Goal: Task Accomplishment & Management: Manage account settings

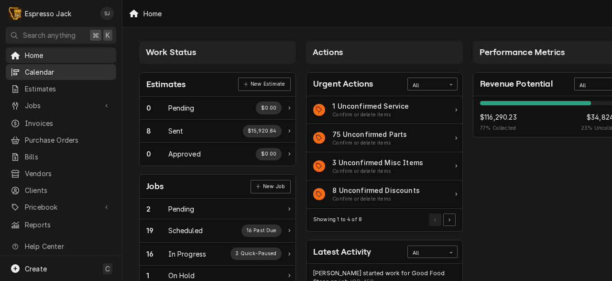
click at [37, 67] on span "Calendar" at bounding box center [68, 72] width 87 height 10
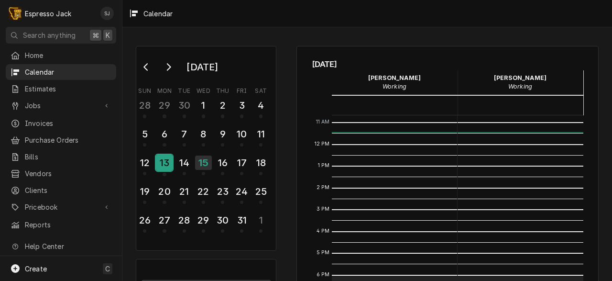
click at [162, 163] on div "13" at bounding box center [164, 162] width 17 height 16
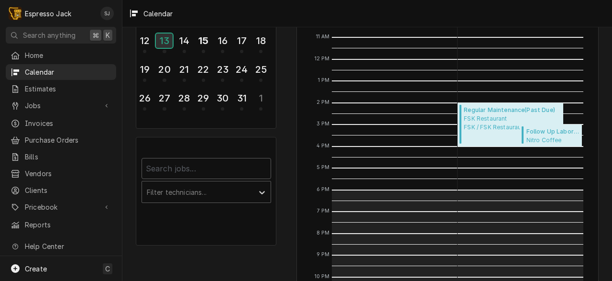
scroll to position [121, 0]
click at [480, 123] on span "FSK Restaurant FSK / FSK Restauraunt" at bounding box center [509, 123] width 91 height 17
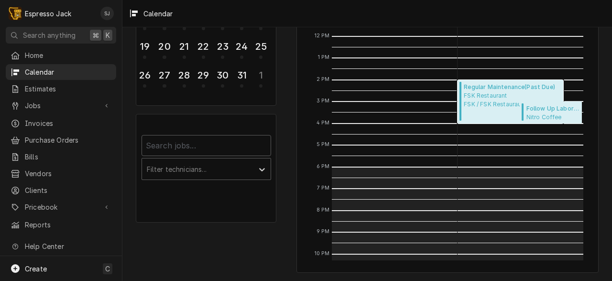
scroll to position [75, 0]
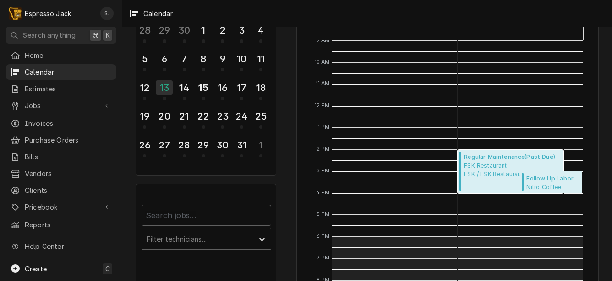
click at [491, 155] on span "Regular Maintenance ( Past Due )" at bounding box center [509, 156] width 91 height 9
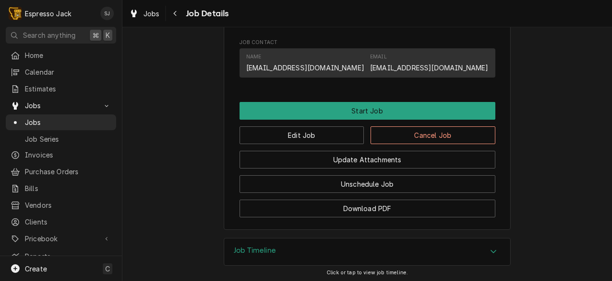
scroll to position [542, 0]
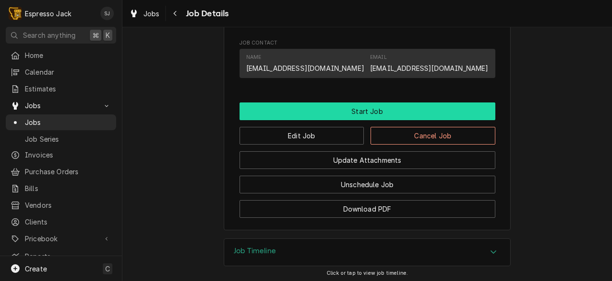
click at [369, 108] on button "Start Job" at bounding box center [367, 111] width 256 height 18
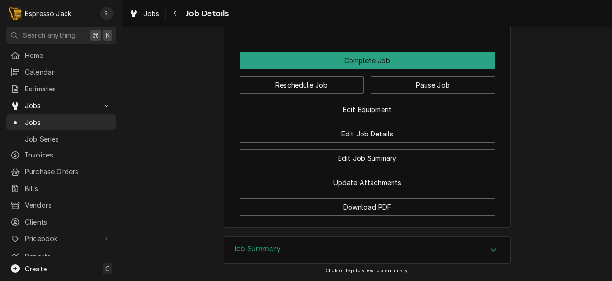
scroll to position [628, 0]
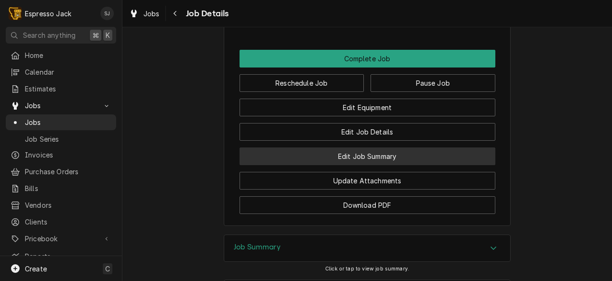
click at [363, 160] on button "Edit Job Summary" at bounding box center [367, 156] width 256 height 18
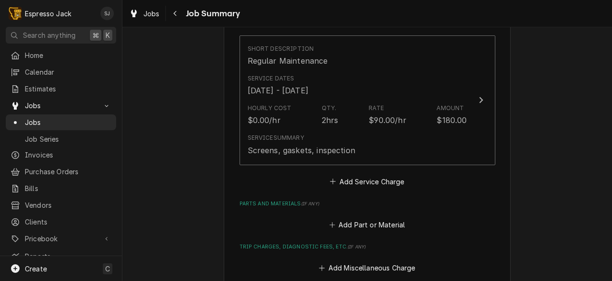
scroll to position [237, 0]
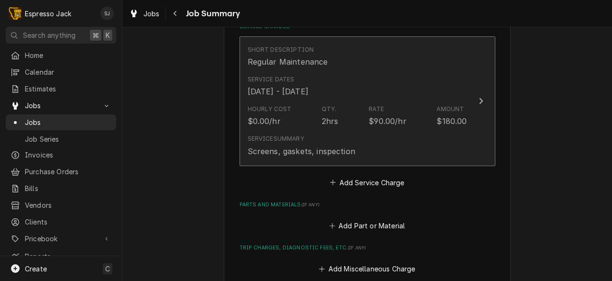
click at [450, 89] on div "Service Dates Oct 13, 2025 - Oct 15, 2025" at bounding box center [357, 86] width 219 height 30
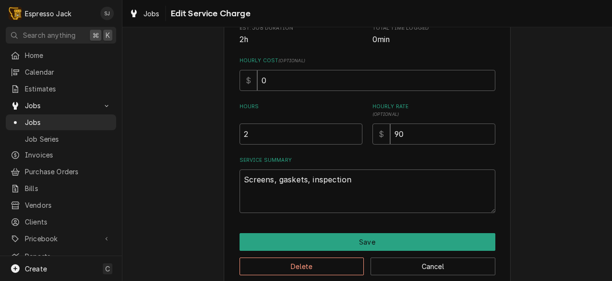
scroll to position [212, 0]
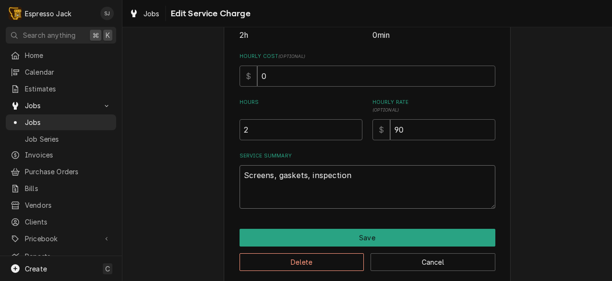
click at [345, 175] on textarea "Screens, gaskets, inspection" at bounding box center [367, 186] width 256 height 43
type textarea "x"
type textarea "Screens, gaskets, inspectio"
type textarea "x"
type textarea "Screens, gaskets, inspecti"
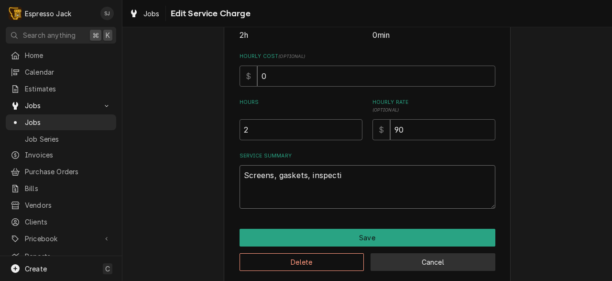
type textarea "x"
type textarea "Screens, gaskets, inspect"
type textarea "x"
type textarea "Screens, gaskets, inspec"
type textarea "x"
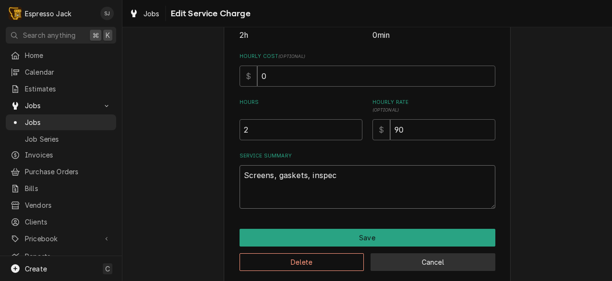
type textarea "Screens, gaskets, inspe"
type textarea "x"
type textarea "Screens, gaskets, insp"
type textarea "x"
type textarea "Screens, gaskets, ins"
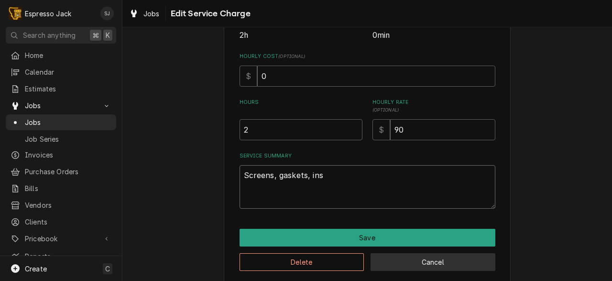
type textarea "x"
type textarea "Screens, gaskets, in"
type textarea "x"
type textarea "Screens, gaskets, i"
type textarea "x"
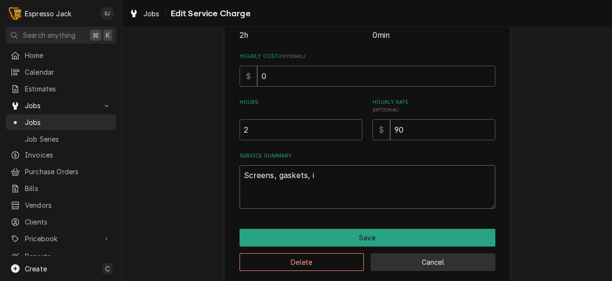
type textarea "Screens, gaskets,"
type textarea "x"
type textarea "Screens, gaskets, v"
type textarea "x"
type textarea "Screens, gaskets, va"
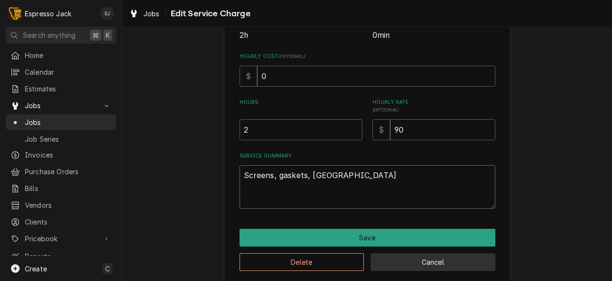
type textarea "x"
type textarea "Screens, gaskets, val"
type textarea "x"
type textarea "Screens, gaskets, valv"
type textarea "x"
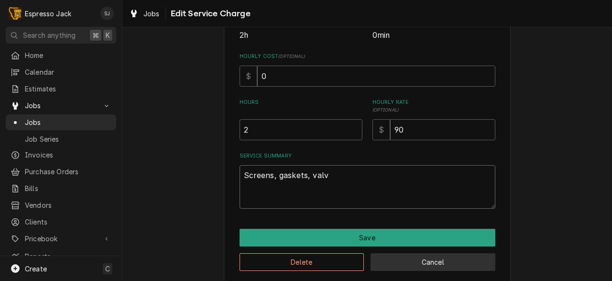
type textarea "Screens, gaskets, valve"
type textarea "x"
type textarea "Screens, gaskets, valv"
type textarea "x"
type textarea "Screens, gaskets, val"
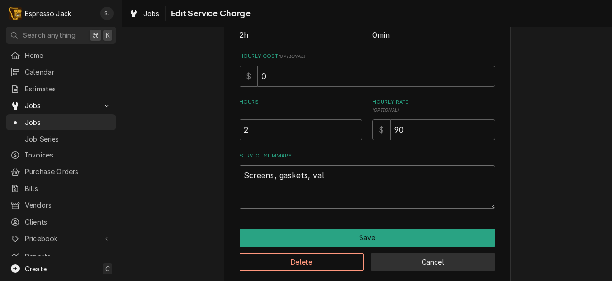
type textarea "x"
type textarea "Screens, gaskets, va"
type textarea "x"
type textarea "Screens, gaskets, v"
type textarea "x"
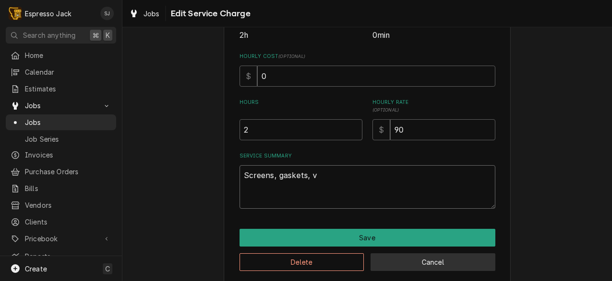
type textarea "Screens, gaskets,"
type textarea "x"
type textarea "Screens, gaskets, c"
type textarea "x"
type textarea "Screens, gaskets, ca"
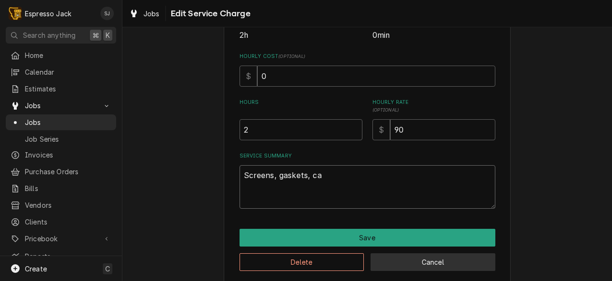
type textarea "x"
type textarea "Screens, gaskets, c"
type textarea "x"
type textarea "Screens, gaskets,"
type textarea "x"
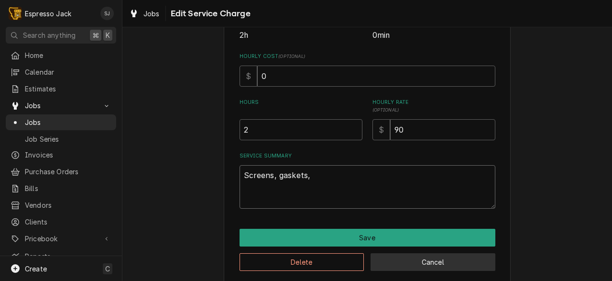
type textarea "Screens, gaskets, v"
type textarea "x"
type textarea "Screens, gaskets, va"
type textarea "x"
type textarea "Screens, gaskets, vac"
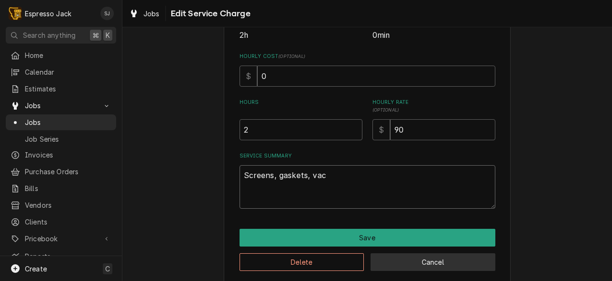
type textarea "x"
type textarea "Screens, gaskets, vacc"
type textarea "x"
type textarea "Screens, gaskets, vaccu"
type textarea "x"
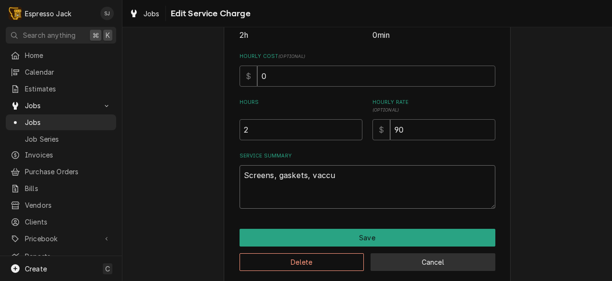
type textarea "Screens, gaskets, vaccuu"
type textarea "x"
type textarea "Screens, gaskets, vaccuum"
type textarea "x"
type textarea "Screens, gaskets, vaccuum"
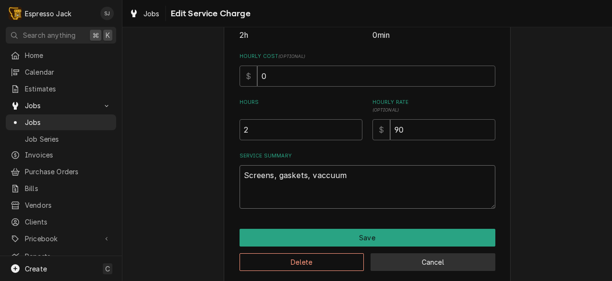
type textarea "x"
type textarea "Screens, gaskets, vaccuum"
type textarea "x"
type textarea "Screens, gaskets, vaccuu"
type textarea "x"
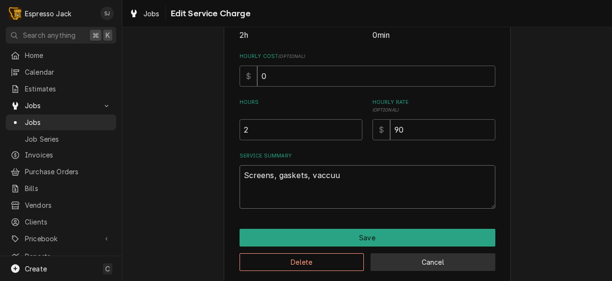
type textarea "Screens, gaskets, vaccu"
type textarea "x"
type textarea "Screens, gaskets, vacc"
type textarea "x"
type textarea "Screens, gaskets, vac"
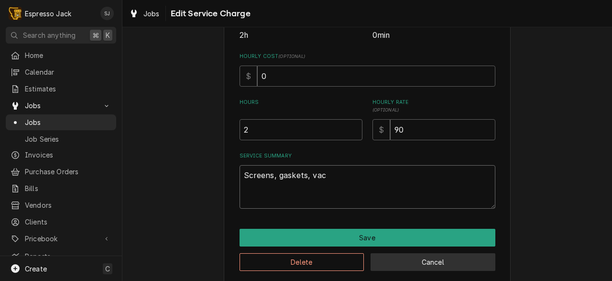
type textarea "x"
type textarea "Screens, gaskets, vacu"
type textarea "x"
type textarea "Screens, gaskets, vacuu"
type textarea "x"
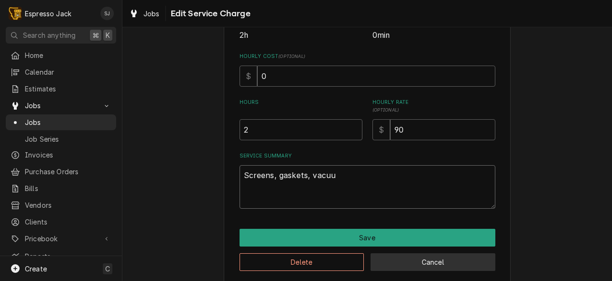
type textarea "Screens, gaskets, vacuum"
type textarea "x"
type textarea "Screens, gaskets, vacuum"
type textarea "x"
type textarea "Screens, gaskets, vacuum b"
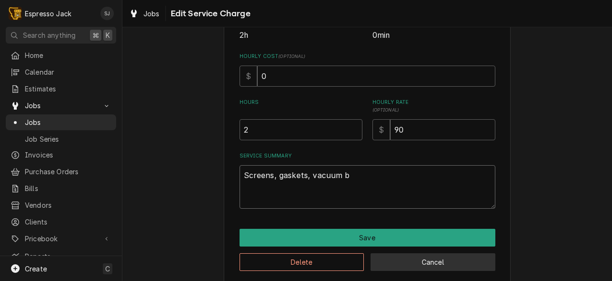
type textarea "x"
type textarea "Screens, gaskets, vacuum br"
type textarea "x"
type textarea "Screens, gaskets, vacuum bre"
type textarea "x"
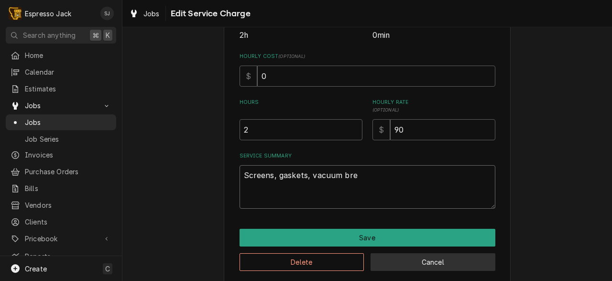
type textarea "Screens, gaskets, vacuum brea"
type textarea "x"
type textarea "Screens, gaskets, vacuum break"
type textarea "x"
type textarea "Screens, gaskets, vacuum breake"
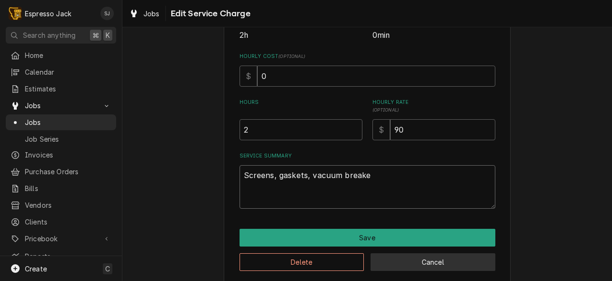
type textarea "x"
type textarea "Screens, gaskets, vacuum breaker"
type textarea "x"
type textarea "Screens, gaskets, vacuum breaker."
type textarea "x"
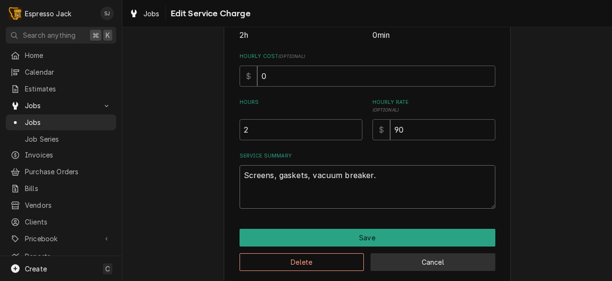
type textarea "Screens, gaskets, vacuum breaker."
type textarea "x"
type textarea "Screens, gaskets, vacuum breaker."
type textarea "x"
type textarea "Screens, gaskets, vacuum breaker."
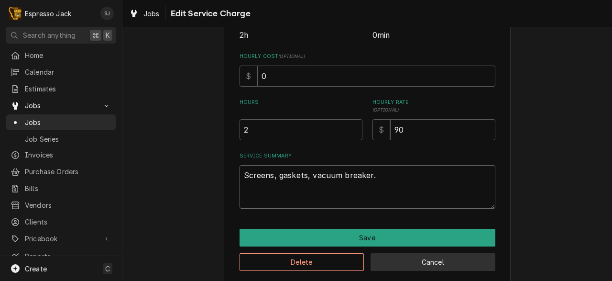
type textarea "x"
type textarea "Screens, gaskets, vacuum breaker."
type textarea "x"
type textarea "Screens, gaskets, vacuum breaker."
type textarea "x"
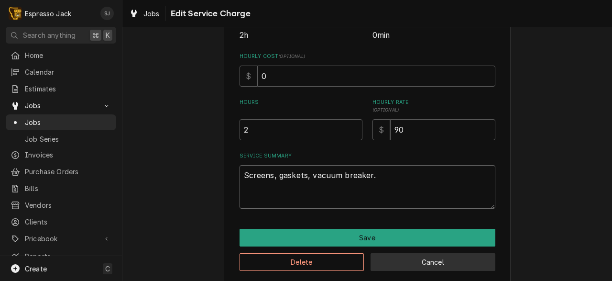
type textarea "Screens, gaskets, vacuum breaker."
type textarea "x"
type textarea "Screens, gaskets, vacuum breaker."
click at [249, 177] on textarea "Screens, gaskets, vacuum breaker." at bounding box center [367, 186] width 256 height 43
type textarea "x"
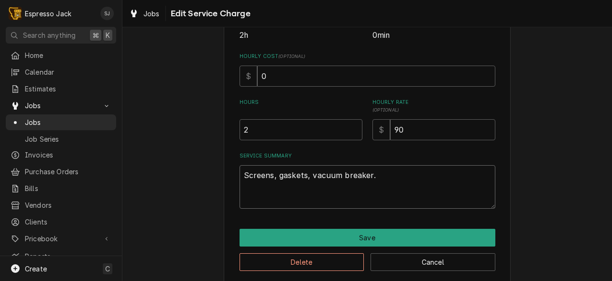
type textarea "creens, gaskets, vacuum breaker."
type textarea "x"
type textarea "Ncreens, gaskets, vacuum breaker."
type textarea "x"
type textarea "Necreens, gaskets, vacuum breaker."
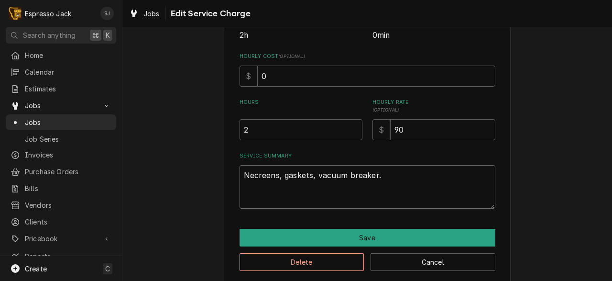
type textarea "x"
type textarea "Newcreens, gaskets, vacuum breaker."
type textarea "x"
type textarea "New creens, gaskets, vacuum breaker."
type textarea "x"
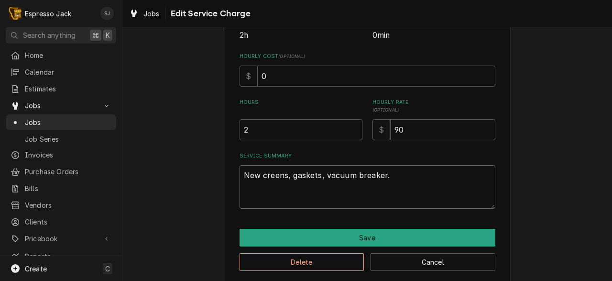
type textarea "New screens, gaskets, vacuum breaker."
click at [388, 183] on textarea "New screens, gaskets, vacuum breaker." at bounding box center [367, 186] width 256 height 43
click at [325, 179] on textarea "New screens, gaskets, vacuum breaker." at bounding box center [367, 186] width 256 height 43
type textarea "x"
type textarea "New screens, gaskets, avacuum breaker."
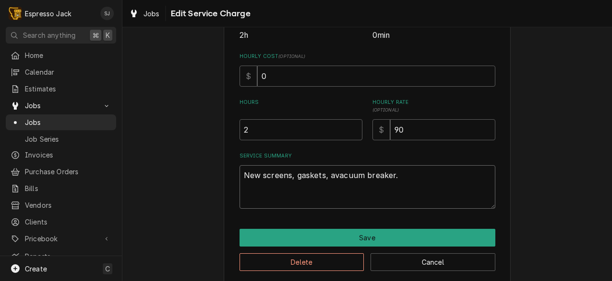
type textarea "x"
type textarea "New screens, gaskets, anvacuum breaker."
type textarea "x"
type textarea "New screens, gaskets, andvacuum breaker."
type textarea "x"
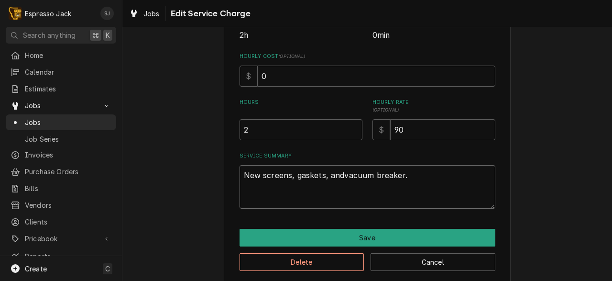
type textarea "New screens, gaskets, and vacuum breaker."
click at [407, 174] on textarea "New screens, gaskets, and vacuum breaker." at bounding box center [367, 186] width 256 height 43
type textarea "x"
type textarea "New screens, gaskets, and vacuum breaker."
type textarea "x"
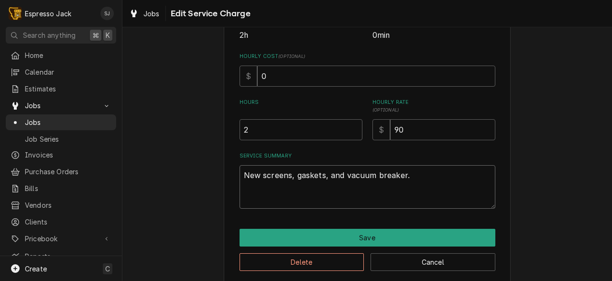
type textarea "New screens, gaskets, and vacuum breaker."
type textarea "x"
type textarea "New screens, gaskets, and vacuum breaker."
type textarea "x"
type textarea "New screens, gaskets, and vacuum breaker."
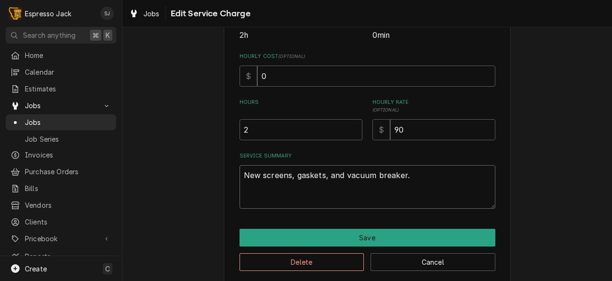
type textarea "x"
type textarea "New screens, gaskets, and vacuum breaker."
type textarea "x"
type textarea "New screens, gaskets, and vacuum breaker."
type textarea "x"
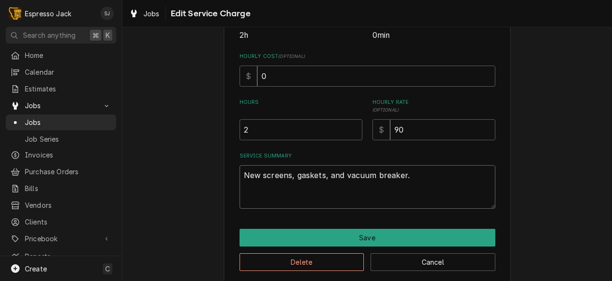
type textarea "New screens, gaskets, and vacuum breaker. C"
type textarea "x"
type textarea "New screens, gaskets, and vacuum breaker. Co"
type textarea "x"
type textarea "New screens, gaskets, and vacuum breaker. Cof"
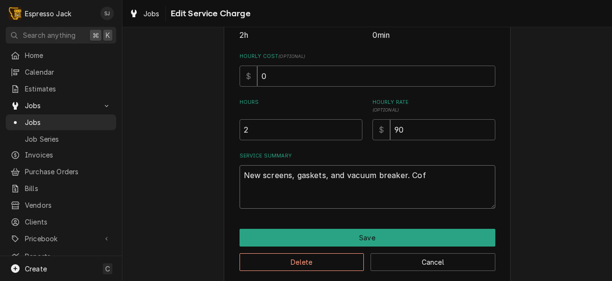
type textarea "x"
type textarea "New screens, gaskets, and vacuum breaker. Coff"
type textarea "x"
type textarea "New screens, gaskets, and vacuum breaker. Coffe"
type textarea "x"
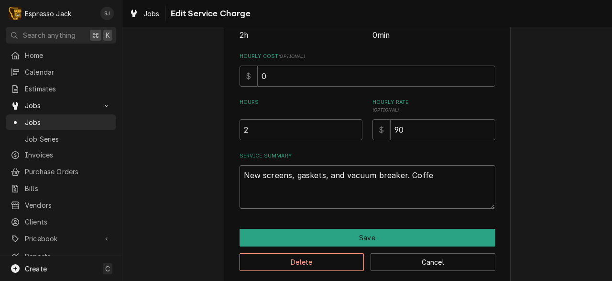
type textarea "New screens, gaskets, and vacuum breaker. Coffee"
type textarea "x"
type textarea "New screens, gaskets, and vacuum breaker. Coffee"
type textarea "x"
type textarea "New screens, gaskets, and vacuum breaker. Coffee b"
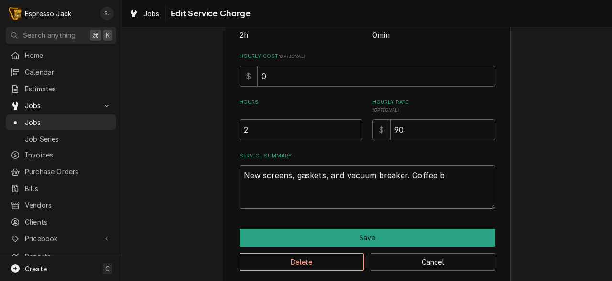
type textarea "x"
type textarea "New screens, gaskets, and vacuum breaker. Coffee br"
type textarea "x"
type textarea "New screens, gaskets, and vacuum breaker. Coffee bre"
type textarea "x"
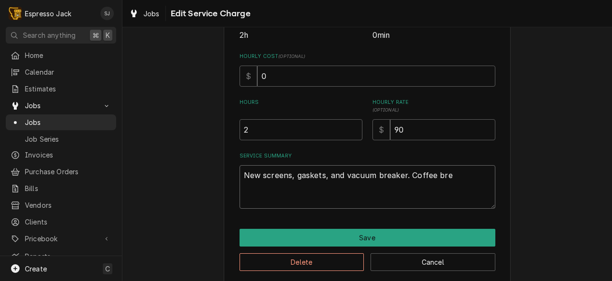
type textarea "New screens, gaskets, and vacuum breaker. Coffee brew"
type textarea "x"
type textarea "New screens, gaskets, and vacuum breaker. Coffee brewe"
type textarea "x"
type textarea "New screens, gaskets, and vacuum breaker. Coffee brewer"
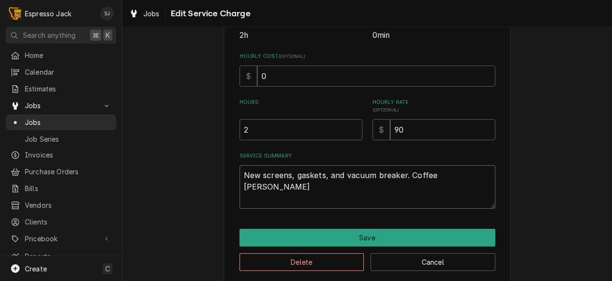
type textarea "x"
type textarea "New screens, gaskets, and vacuum breaker. Coffee brewer"
type textarea "x"
type textarea "New screens, gaskets, and vacuum breaker. Coffee brewer w"
type textarea "x"
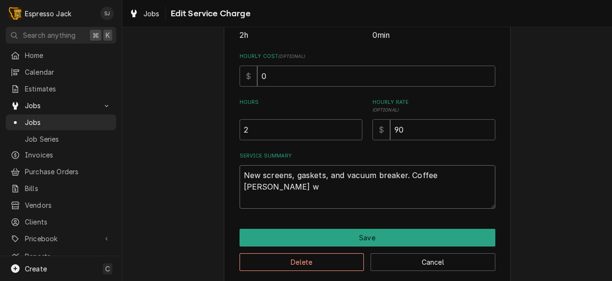
type textarea "New screens, gaskets, and vacuum breaker. Coffee brewer wa"
type textarea "x"
type textarea "New screens, gaskets, and vacuum breaker. Coffee brewer was"
type textarea "x"
type textarea "New screens, gaskets, and vacuum breaker. Coffee brewer was"
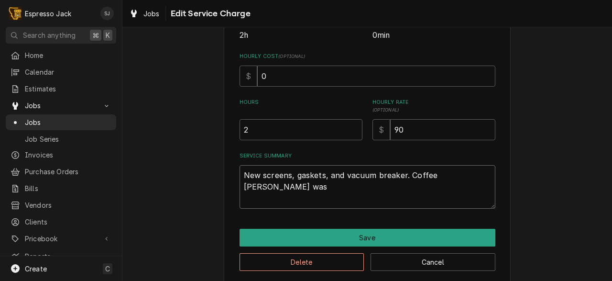
type textarea "x"
type textarea "New screens, gaskets, and vacuum breaker. Coffee brewer was s"
type textarea "x"
type textarea "New screens, gaskets, and vacuum breaker. Coffee brewer was sc"
type textarea "x"
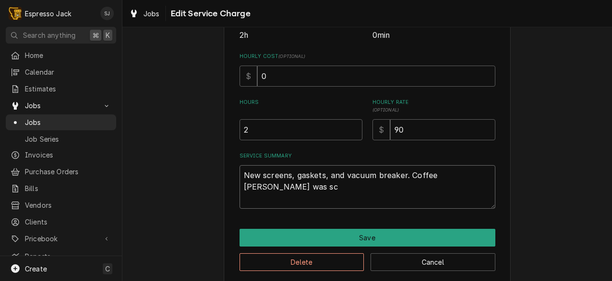
type textarea "New screens, gaskets, and vacuum breaker. Coffee brewer was sca"
type textarea "x"
type textarea "New screens, gaskets, and vacuum breaker. Coffee brewer was scal"
type textarea "x"
type textarea "New screens, gaskets, and vacuum breaker. Coffee brewer was scale"
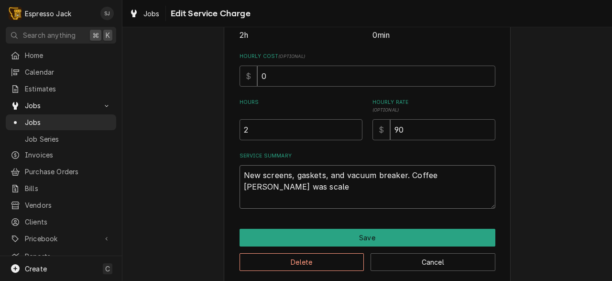
type textarea "x"
type textarea "New screens, gaskets, and vacuum breaker. Coffee brewer was scaled"
type textarea "x"
type textarea "New screens, gaskets, and vacuum breaker. Coffee brewer was scaled"
type textarea "x"
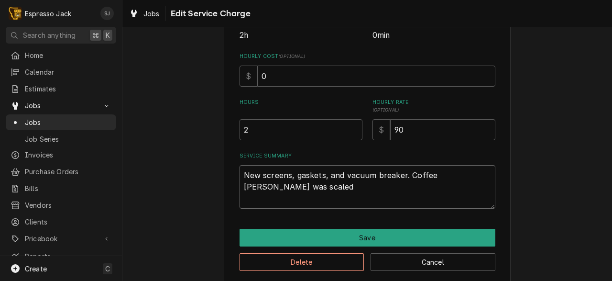
type textarea "New screens, gaskets, and vacuum breaker. Coffee brewer was scaled u"
type textarea "x"
type textarea "New screens, gaskets, and vacuum breaker. Coffee brewer was scaled up"
type textarea "x"
type textarea "New screens, gaskets, and vacuum breaker. Coffee brewer was scaled up"
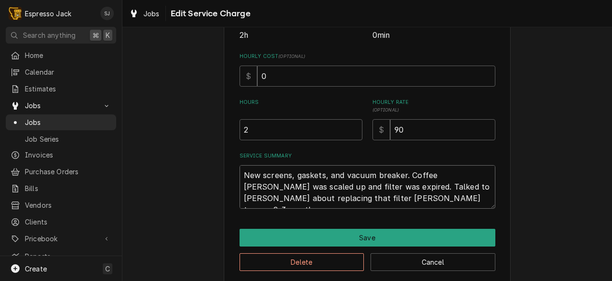
click at [252, 198] on textarea "New screens, gaskets, and vacuum breaker. Coffee brewer was scaled up and filte…" at bounding box center [367, 186] width 256 height 43
click at [336, 195] on textarea "New screens, gaskets, and vacuum breaker. Coffee brewer was scaled up and filte…" at bounding box center [367, 186] width 256 height 43
click at [482, 187] on textarea "New screens, gaskets, and vacuum breaker. Coffee brewer was scaled up and filte…" at bounding box center [367, 186] width 256 height 43
click at [326, 186] on textarea "New screens, gaskets, and vacuum breaker. Coffee brewer was scaled up and filte…" at bounding box center [367, 186] width 256 height 43
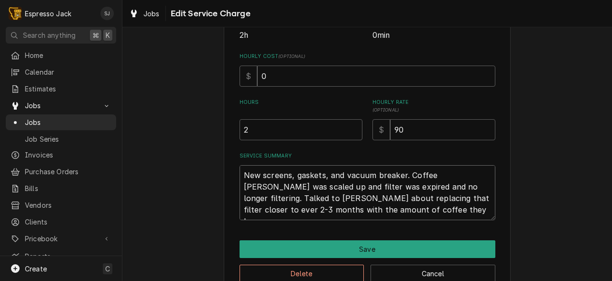
click at [306, 212] on textarea "New screens, gaskets, and vacuum breaker. Coffee brewer was scaled up and filte…" at bounding box center [367, 192] width 256 height 55
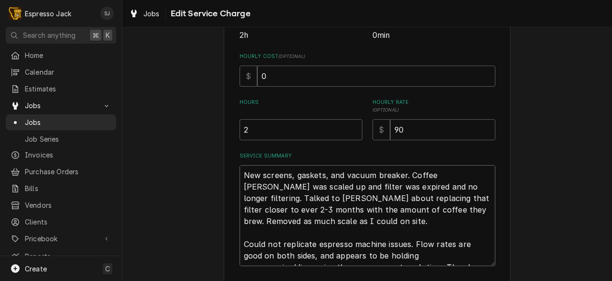
scroll to position [240, 0]
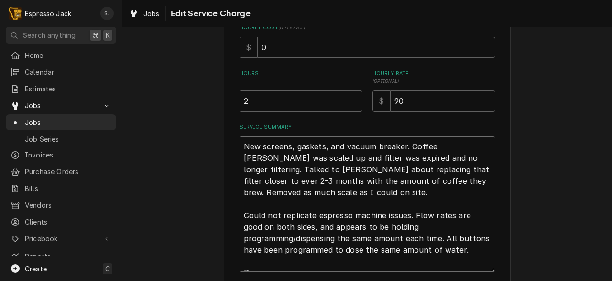
click at [326, 149] on textarea "New screens, gaskets, and vacuum breaker. Coffee brewer was scaled up and filte…" at bounding box center [367, 203] width 256 height 135
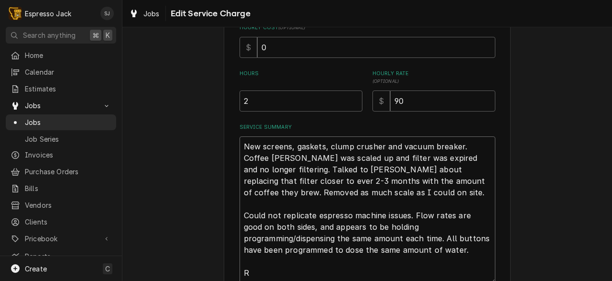
click at [252, 271] on textarea "New screens, gaskets, clump crusher and vacuum breaker. Coffee brewer was scale…" at bounding box center [367, 209] width 256 height 147
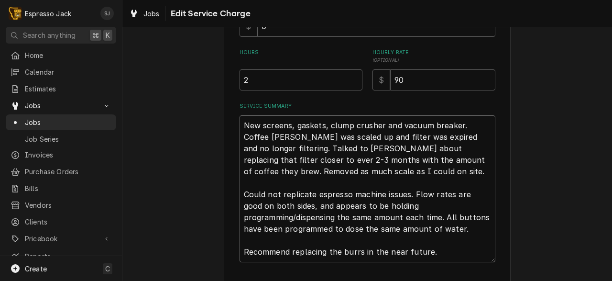
scroll to position [327, 0]
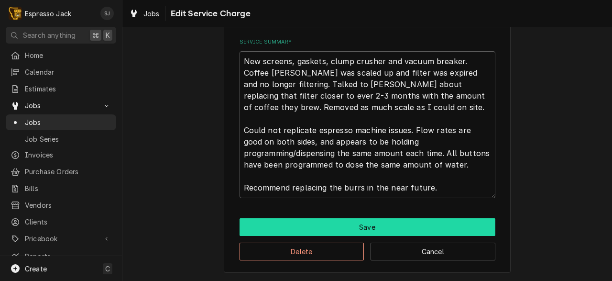
drag, startPoint x: 368, startPoint y: 224, endPoint x: 400, endPoint y: 116, distance: 112.7
click at [300, 226] on button "Save" at bounding box center [367, 227] width 256 height 18
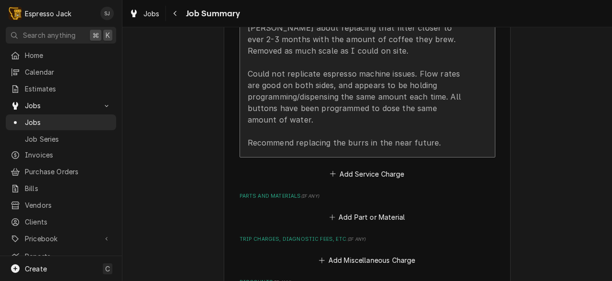
scroll to position [415, 0]
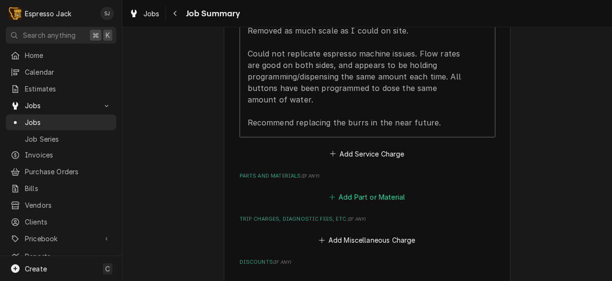
click at [359, 190] on button "Add Part or Material" at bounding box center [366, 196] width 79 height 13
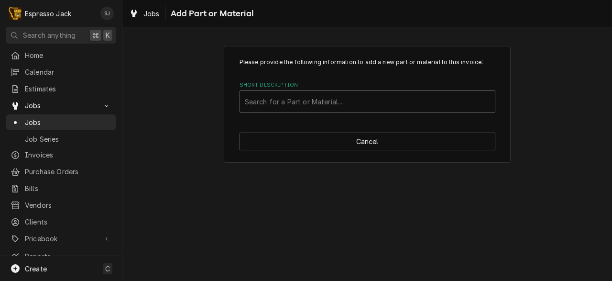
click at [320, 103] on div "Short Description" at bounding box center [367, 101] width 245 height 17
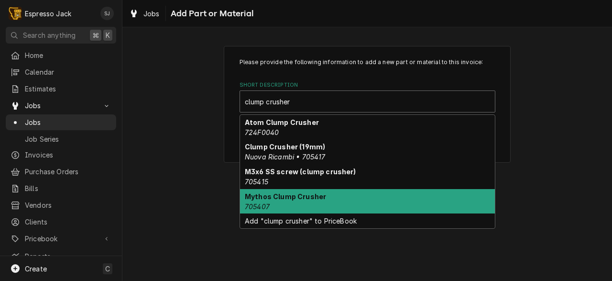
click at [273, 206] on div "Mythos Clump Crusher 705407" at bounding box center [367, 201] width 255 height 25
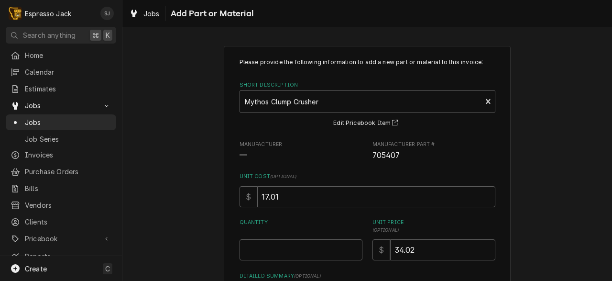
click at [208, 239] on div "Please provide the following information to add a new part or material to this …" at bounding box center [366, 211] width 489 height 349
click at [259, 244] on input "Quantity" at bounding box center [300, 249] width 123 height 21
click at [295, 188] on input "17.01" at bounding box center [376, 196] width 238 height 21
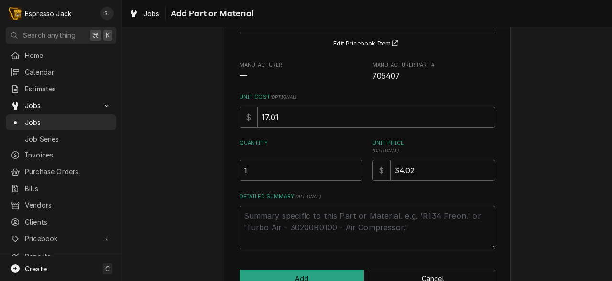
scroll to position [107, 0]
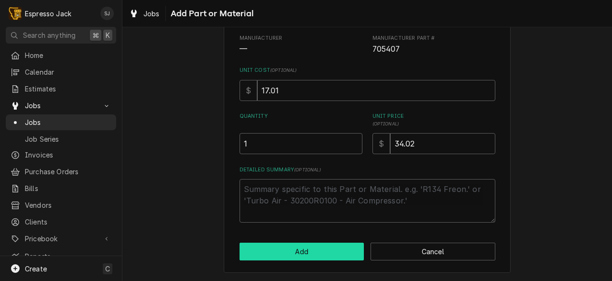
click at [298, 249] on button "Add" at bounding box center [301, 251] width 125 height 18
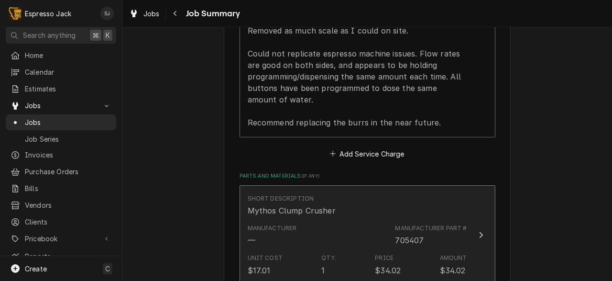
drag, startPoint x: 298, startPoint y: 249, endPoint x: 255, endPoint y: 248, distance: 43.5
click at [255, 249] on div "Unit Cost $17.01 Qty. 1 Price $34.02 Amount $34.02" at bounding box center [357, 264] width 219 height 30
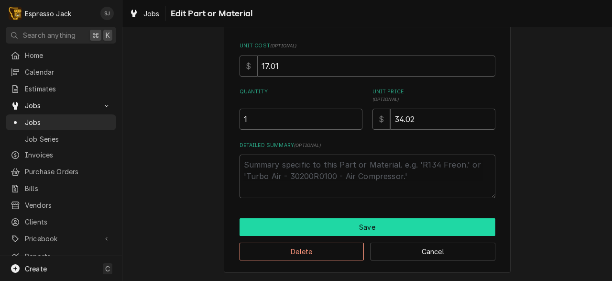
click at [331, 228] on button "Save" at bounding box center [367, 227] width 256 height 18
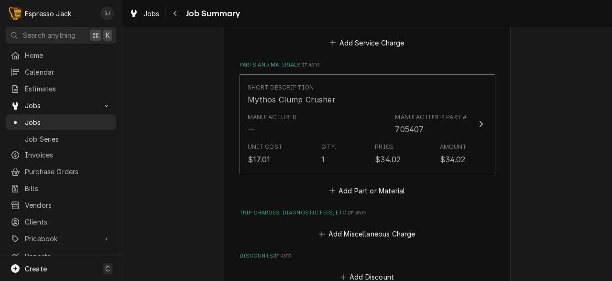
scroll to position [526, 0]
click at [358, 183] on button "Add Part or Material" at bounding box center [366, 189] width 79 height 13
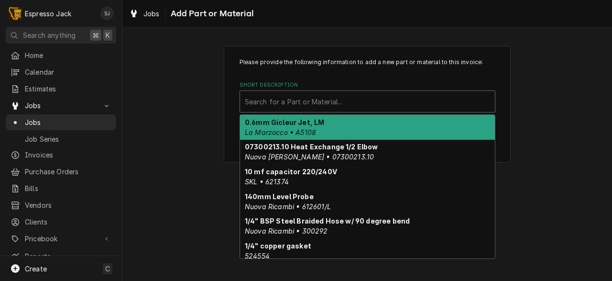
click at [278, 108] on div "Short Description" at bounding box center [367, 101] width 245 height 17
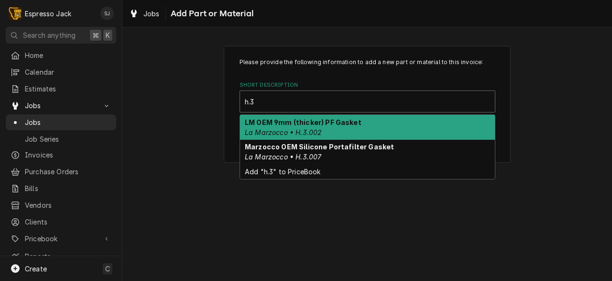
click at [288, 126] on strong "LM OEM 9mm (thicker) PF Gasket" at bounding box center [303, 122] width 117 height 8
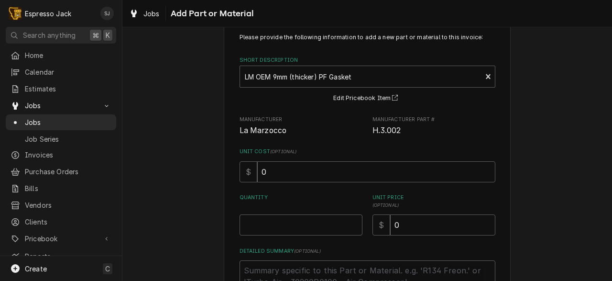
scroll to position [26, 0]
click at [278, 230] on input "Quantity" at bounding box center [300, 223] width 123 height 21
click at [286, 192] on div "Please provide the following information to add a new part or material to this …" at bounding box center [367, 167] width 256 height 271
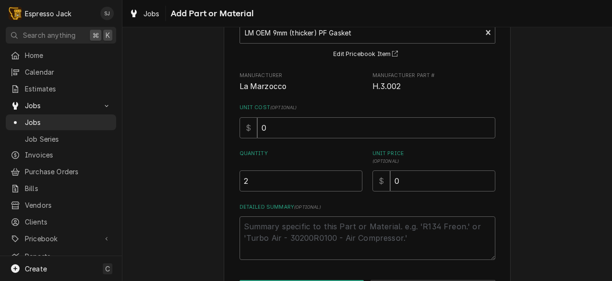
scroll to position [78, 0]
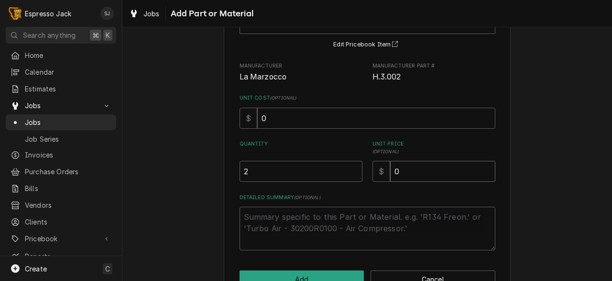
click at [408, 170] on input "0" at bounding box center [442, 171] width 105 height 21
click at [351, 193] on div "Please provide the following information to add a new part or material to this …" at bounding box center [367, 114] width 256 height 271
click at [285, 275] on button "Add" at bounding box center [301, 279] width 125 height 18
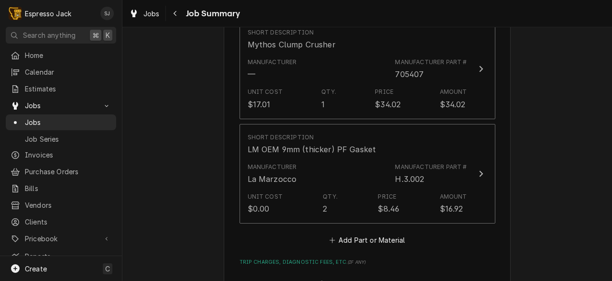
scroll to position [590, 0]
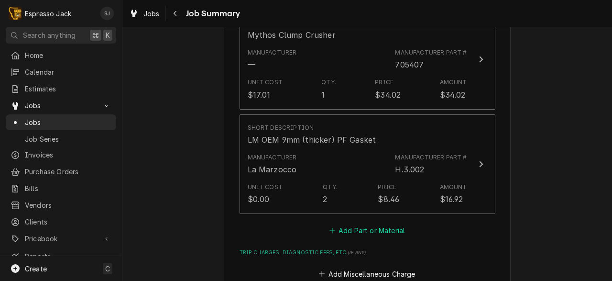
click at [359, 224] on button "Add Part or Material" at bounding box center [366, 230] width 79 height 13
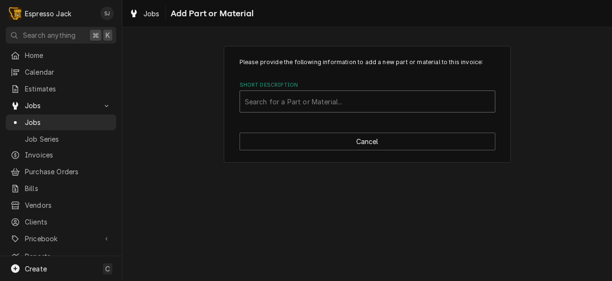
click at [297, 98] on div "Short Description" at bounding box center [367, 101] width 245 height 17
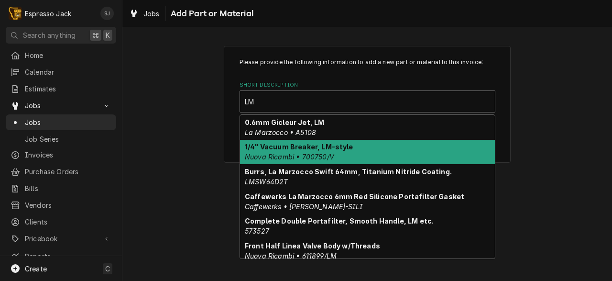
click at [284, 155] on em "Nuova Ricambi • 700750/V" at bounding box center [289, 156] width 89 height 8
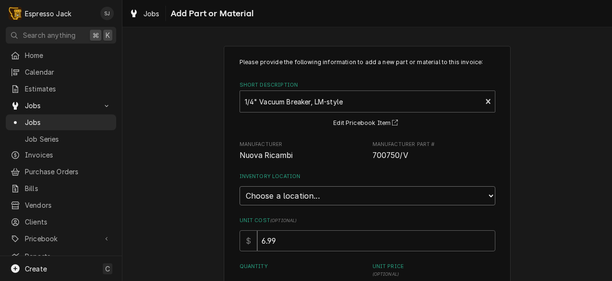
click at [275, 201] on select "Choose a location... General Inventory" at bounding box center [367, 195] width 256 height 19
click at [239, 186] on select "Choose a location... General Inventory" at bounding box center [367, 195] width 256 height 19
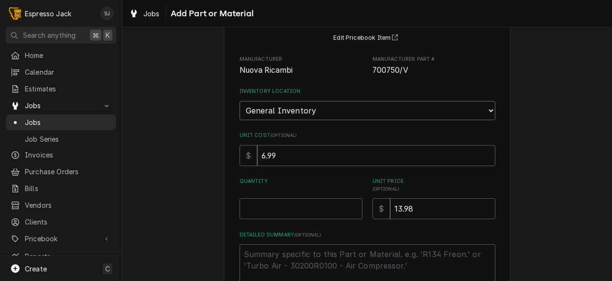
scroll to position [86, 0]
click at [271, 211] on input "Quantity" at bounding box center [300, 207] width 123 height 21
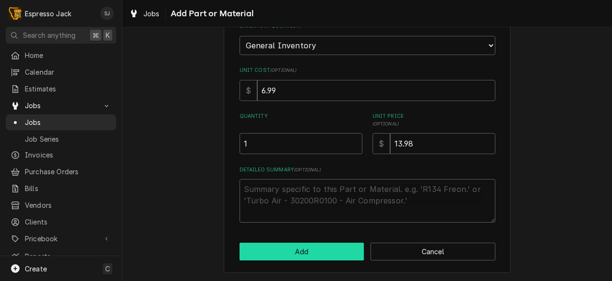
click at [289, 251] on button "Add" at bounding box center [301, 251] width 125 height 18
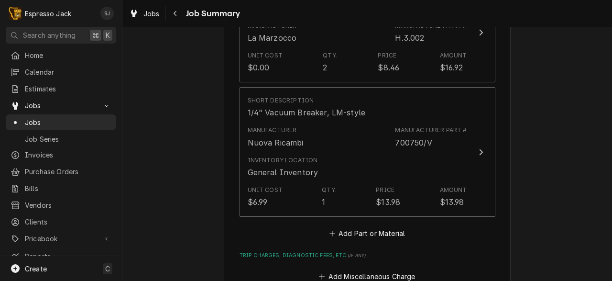
scroll to position [727, 0]
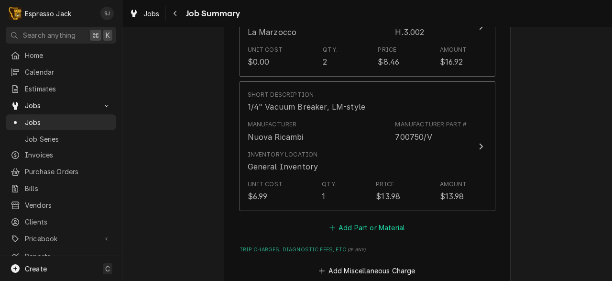
click at [367, 220] on button "Add Part or Material" at bounding box center [366, 226] width 79 height 13
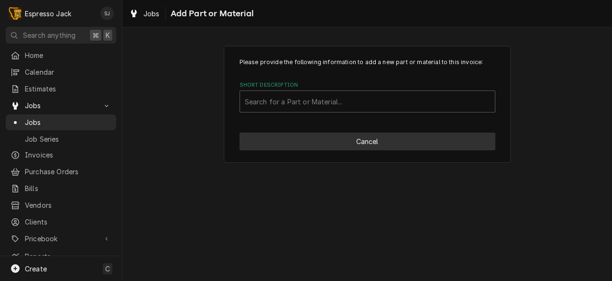
click at [356, 141] on button "Cancel" at bounding box center [367, 141] width 256 height 18
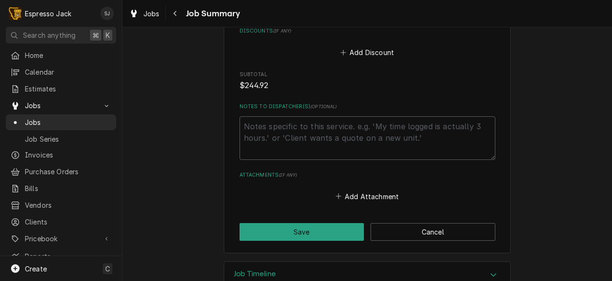
scroll to position [1005, 0]
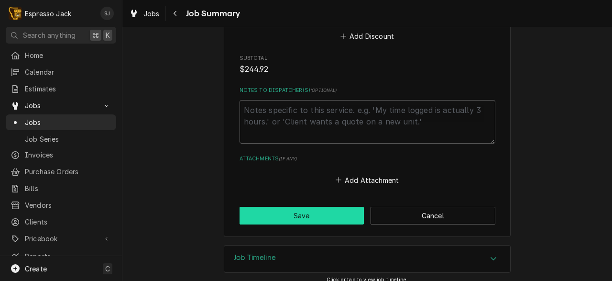
click at [337, 209] on button "Save" at bounding box center [301, 215] width 125 height 18
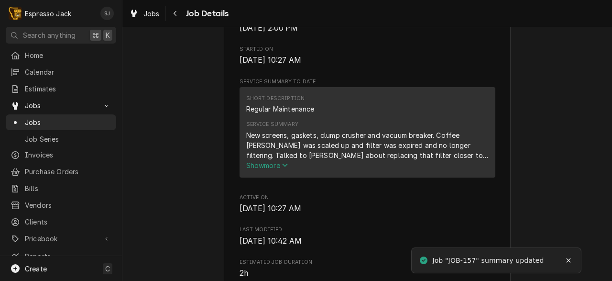
scroll to position [295, 0]
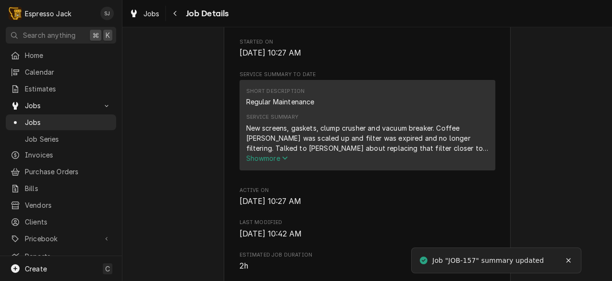
click at [195, 190] on div "Active FSK Restaurant FSK / FSK Restauraunt Open in Maps Roopairs Job ID JOB-15…" at bounding box center [366, 212] width 489 height 940
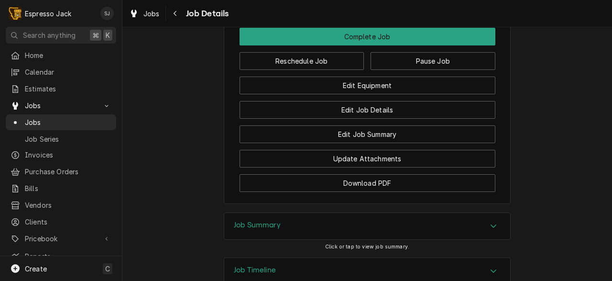
scroll to position [835, 0]
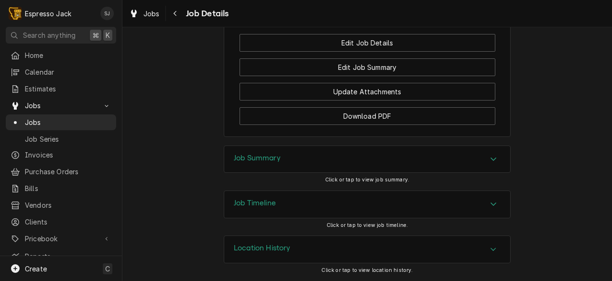
click at [290, 171] on div "Job Summary" at bounding box center [367, 159] width 286 height 27
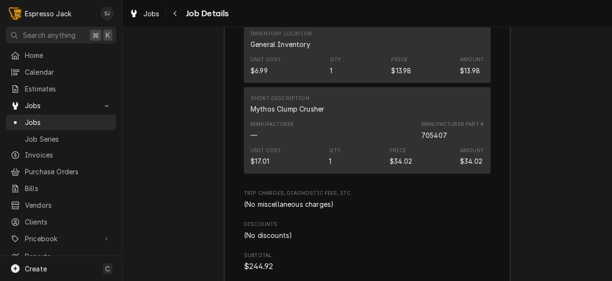
scroll to position [1522, 0]
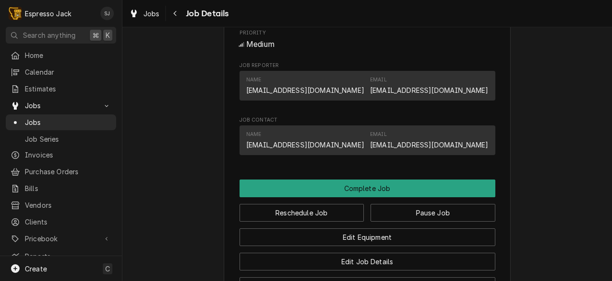
scroll to position [625, 0]
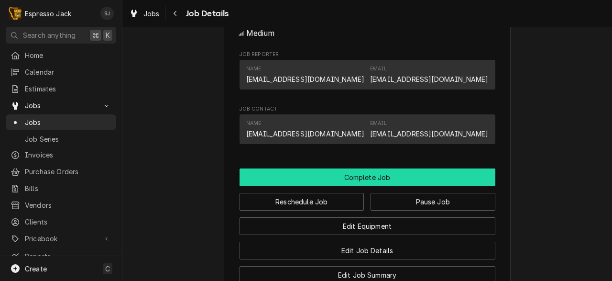
click at [351, 177] on button "Complete Job" at bounding box center [367, 177] width 256 height 18
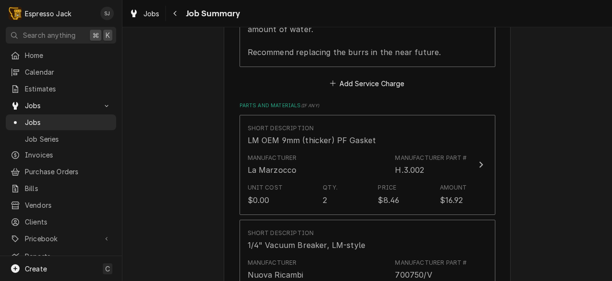
scroll to position [1005, 0]
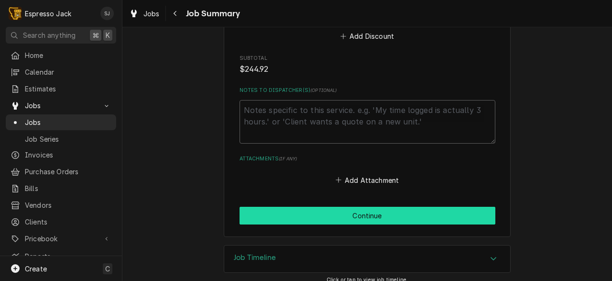
click at [303, 206] on button "Continue" at bounding box center [367, 215] width 256 height 18
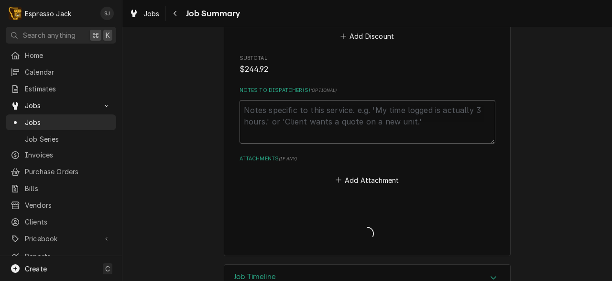
type textarea "x"
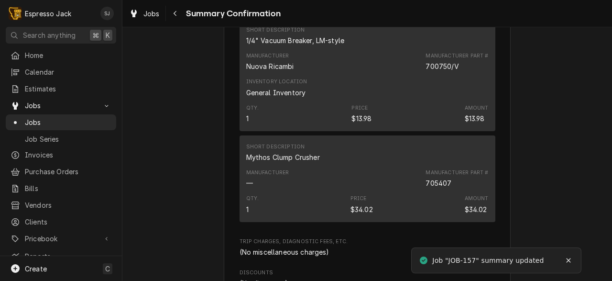
scroll to position [739, 0]
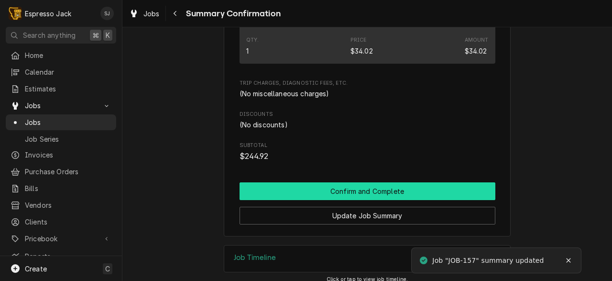
click at [339, 183] on button "Confirm and Complete" at bounding box center [367, 191] width 256 height 18
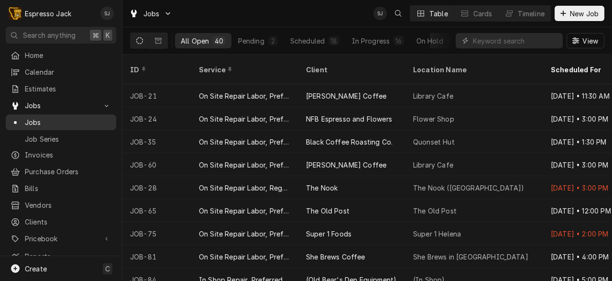
click at [37, 118] on span "Jobs" at bounding box center [68, 122] width 87 height 10
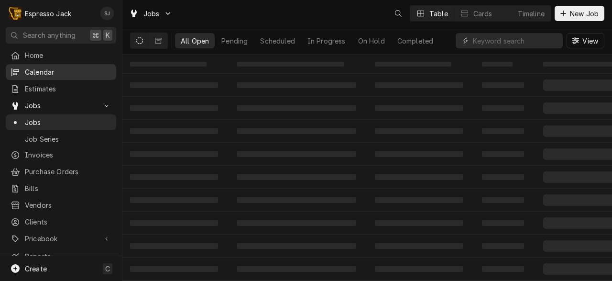
click at [46, 69] on span "Calendar" at bounding box center [68, 72] width 87 height 10
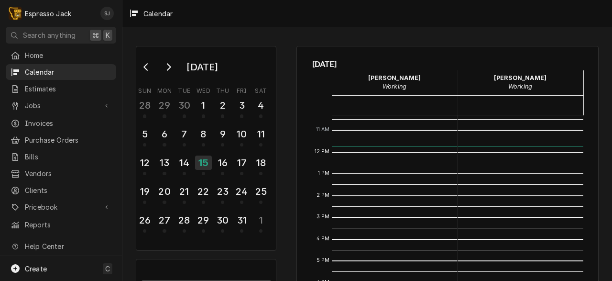
scroll to position [233, 0]
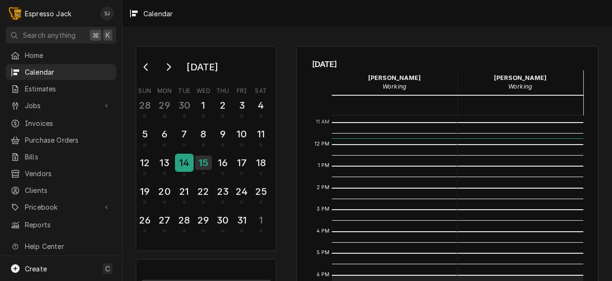
click at [182, 167] on div "14" at bounding box center [184, 162] width 17 height 16
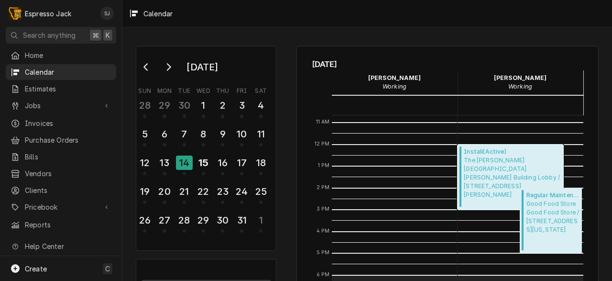
click at [485, 176] on span "The Florence Building Florence Building Lobby / 111 N Higgins Ave, Missoula, MT…" at bounding box center [512, 177] width 97 height 43
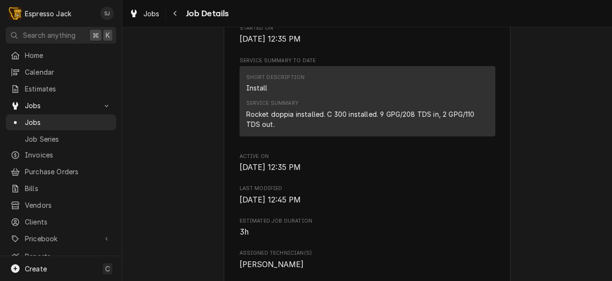
scroll to position [310, 0]
click at [268, 119] on div "Rocket doppia installed. C 300 installed. 9 GPG/208 TDS in, 2 GPG/110 TDS out." at bounding box center [367, 118] width 242 height 20
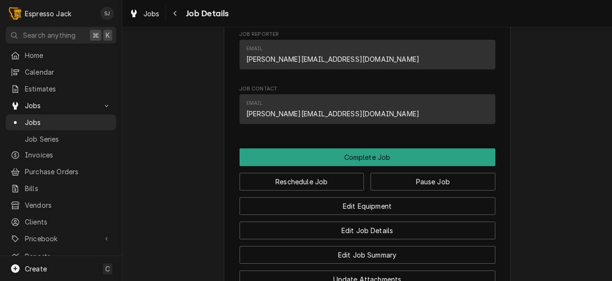
scroll to position [703, 0]
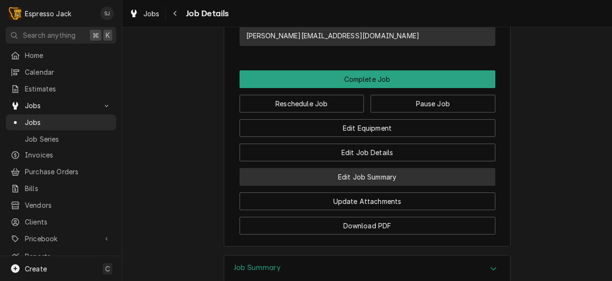
click at [343, 185] on button "Edit Job Summary" at bounding box center [367, 177] width 256 height 18
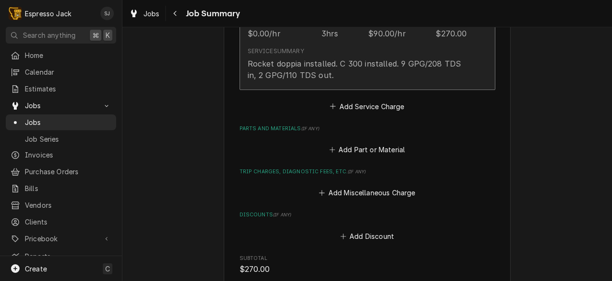
click at [388, 76] on div "Rocket doppia installed. C 300 installed. 9 GPG/208 TDS in, 2 GPG/110 TDS out." at bounding box center [357, 69] width 219 height 23
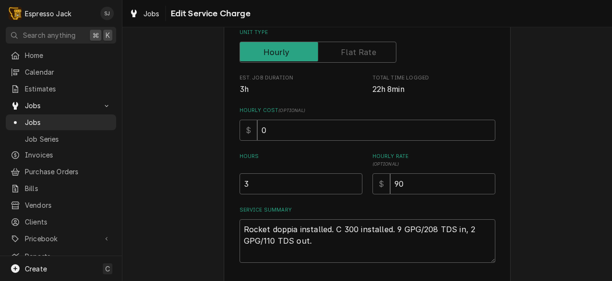
scroll to position [224, 0]
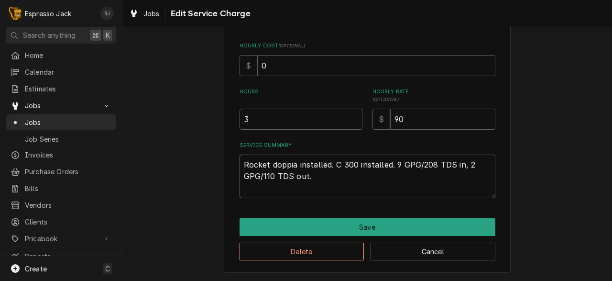
click at [306, 176] on textarea "Rocket doppia installed. C 300 installed. 9 GPG/208 TDS in, 2 GPG/110 TDS out." at bounding box center [367, 175] width 256 height 43
click at [312, 176] on textarea "Rocket doppia installed. C 300 installed. 9 GPG/208 TDS in, 2 GPG/110 TDS out." at bounding box center [367, 175] width 256 height 43
type textarea "x"
type textarea "Rocket doppia installed. C 300 installed. 9 GPG/208 TDS in, 2 GPG/110 TDS out."
type textarea "x"
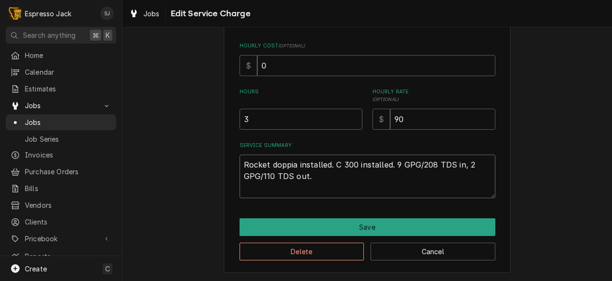
type textarea "Rocket doppia installed. C 300 installed. 9 GPG/208 TDS in, 2 GPG/110 TDS out."
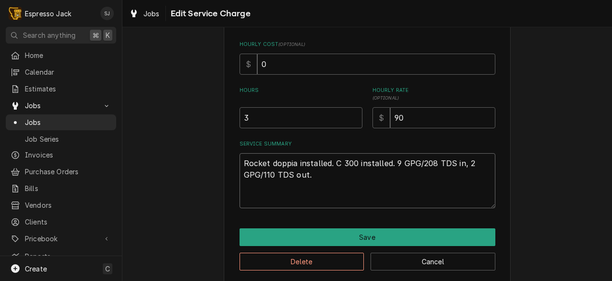
type textarea "x"
type textarea "Rocket doppia installed. C 300 installed. 9 GPG/208 TDS in, 2 GPG/110 TDS out. G"
type textarea "x"
type textarea "Rocket doppia installed. C 300 installed. 9 GPG/208 TDS in, 2 GPG/110 TDS out. …"
type textarea "x"
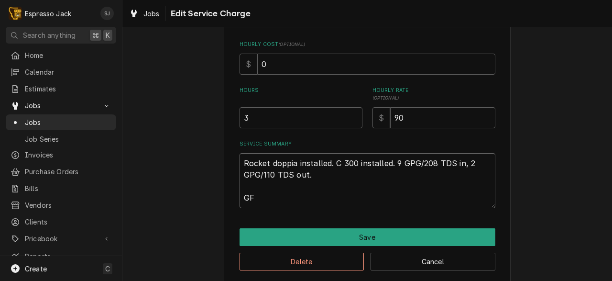
type textarea "Rocket doppia installed. C 300 installed. 9 GPG/208 TDS in, 2 GPG/110 TDS out. …"
type textarea "x"
type textarea "Rocket doppia installed. C 300 installed. 9 GPG/208 TDS in, 2 GPG/110 TDS out. …"
type textarea "x"
type textarea "Rocket doppia installed. C 300 installed. 9 GPG/208 TDS in, 2 GPG/110 TDS out. …"
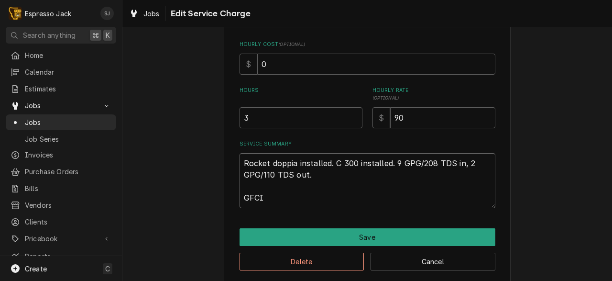
type textarea "x"
type textarea "Rocket doppia installed. C 300 installed. 9 GPG/208 TDS in, 2 GPG/110 TDS out. …"
type textarea "x"
type textarea "Rocket doppia installed. C 300 installed. 9 GPG/208 TDS in, 2 GPG/110 TDS out. …"
type textarea "x"
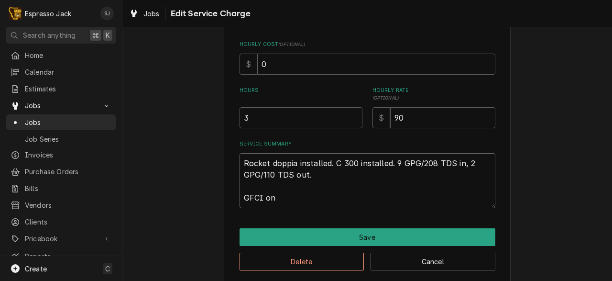
type textarea "Rocket doppia installed. C 300 installed. 9 GPG/208 TDS in, 2 GPG/110 TDS out. …"
type textarea "x"
type textarea "Rocket doppia installed. C 300 installed. 9 GPG/208 TDS in, 2 GPG/110 TDS out. …"
type textarea "x"
type textarea "Rocket doppia installed. C 300 installed. 9 GPG/208 TDS in, 2 GPG/110 TDS out. …"
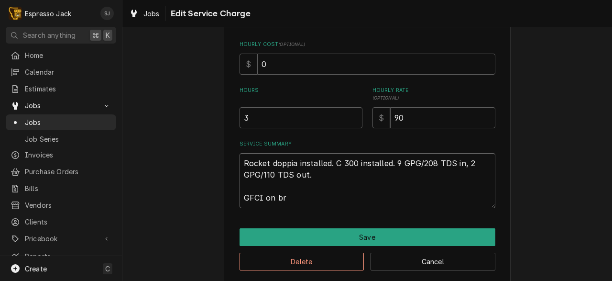
type textarea "x"
type textarea "Rocket doppia installed. C 300 installed. 9 GPG/208 TDS in, 2 GPG/110 TDS out. …"
type textarea "x"
type textarea "Rocket doppia installed. C 300 installed. 9 GPG/208 TDS in, 2 GPG/110 TDS out. …"
type textarea "x"
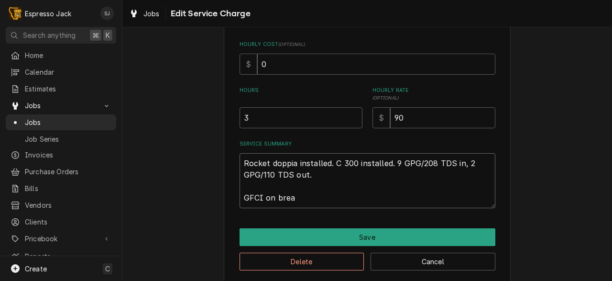
type textarea "Rocket doppia installed. C 300 installed. 9 GPG/208 TDS in, 2 GPG/110 TDS out. …"
type textarea "x"
type textarea "Rocket doppia installed. C 300 installed. 9 GPG/208 TDS in, 2 GPG/110 TDS out. …"
type textarea "x"
type textarea "Rocket doppia installed. C 300 installed. 9 GPG/208 TDS in, 2 GPG/110 TDS out. …"
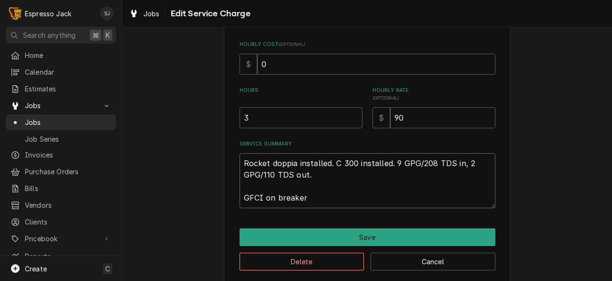
type textarea "x"
type textarea "Rocket doppia installed. C 300 installed. 9 GPG/208 TDS in, 2 GPG/110 TDS out. …"
type textarea "x"
type textarea "Rocket doppia installed. C 300 installed. 9 GPG/208 TDS in, 2 GPG/110 TDS out. …"
type textarea "x"
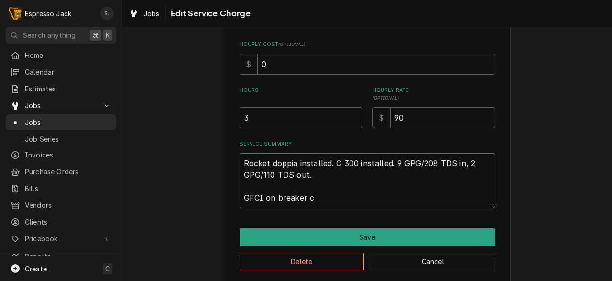
type textarea "Rocket doppia installed. C 300 installed. 9 GPG/208 TDS in, 2 GPG/110 TDS out. …"
type textarea "x"
type textarea "Rocket doppia installed. C 300 installed. 9 GPG/208 TDS in, 2 GPG/110 TDS out. …"
type textarea "x"
type textarea "Rocket doppia installed. C 300 installed. 9 GPG/208 TDS in, 2 GPG/110 TDS out. …"
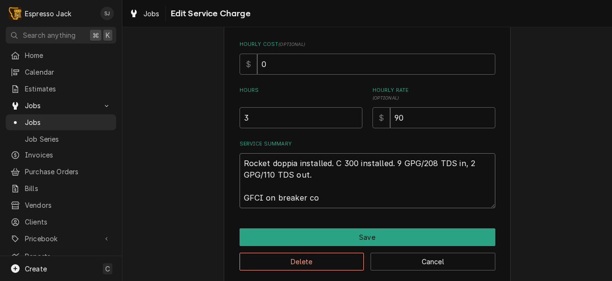
type textarea "x"
type textarea "Rocket doppia installed. C 300 installed. 9 GPG/208 TDS in, 2 GPG/110 TDS out. …"
type textarea "x"
type textarea "Rocket doppia installed. C 300 installed. 9 GPG/208 TDS in, 2 GPG/110 TDS out. …"
type textarea "x"
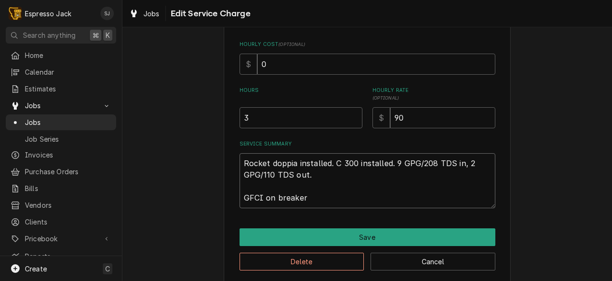
type textarea "Rocket doppia installed. C 300 installed. 9 GPG/208 TDS in, 2 GPG/110 TDS out. …"
type textarea "x"
type textarea "Rocket doppia installed. C 300 installed. 9 GPG/208 TDS in, 2 GPG/110 TDS out. …"
type textarea "x"
type textarea "Rocket doppia installed. C 300 installed. 9 GPG/208 TDS in, 2 GPG/110 TDS out. …"
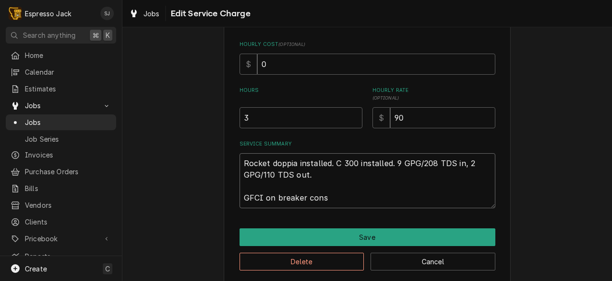
type textarea "x"
type textarea "Rocket doppia installed. C 300 installed. 9 GPG/208 TDS in, 2 GPG/110 TDS out. …"
type textarea "x"
type textarea "Rocket doppia installed. C 300 installed. 9 GPG/208 TDS in, 2 GPG/110 TDS out. …"
type textarea "x"
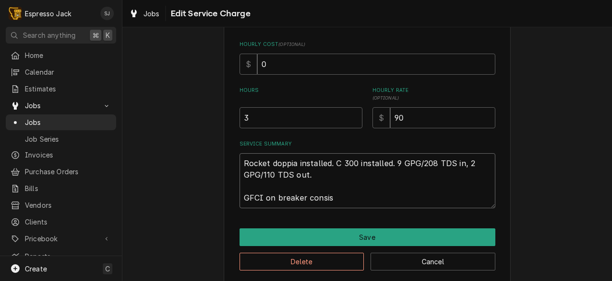
type textarea "Rocket doppia installed. C 300 installed. 9 GPG/208 TDS in, 2 GPG/110 TDS out. …"
type textarea "x"
type textarea "Rocket doppia installed. C 300 installed. 9 GPG/208 TDS in, 2 GPG/110 TDS out. …"
type textarea "x"
type textarea "Rocket doppia installed. C 300 installed. 9 GPG/208 TDS in, 2 GPG/110 TDS out. …"
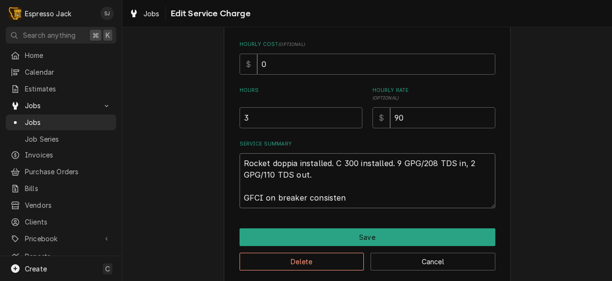
type textarea "x"
type textarea "Rocket doppia installed. C 300 installed. 9 GPG/208 TDS in, 2 GPG/110 TDS out. …"
type textarea "x"
type textarea "Rocket doppia installed. C 300 installed. 9 GPG/208 TDS in, 2 GPG/110 TDS out. …"
type textarea "x"
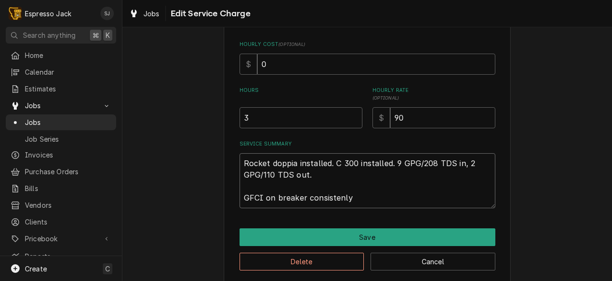
type textarea "Rocket doppia installed. C 300 installed. 9 GPG/208 TDS in, 2 GPG/110 TDS out. …"
type textarea "x"
type textarea "Rocket doppia installed. C 300 installed. 9 GPG/208 TDS in, 2 GPG/110 TDS out. …"
type textarea "x"
type textarea "Rocket doppia installed. C 300 installed. 9 GPG/208 TDS in, 2 GPG/110 TDS out. …"
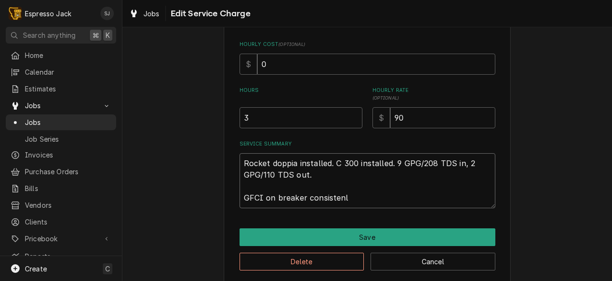
type textarea "x"
type textarea "Rocket doppia installed. C 300 installed. 9 GPG/208 TDS in, 2 GPG/110 TDS out. …"
type textarea "x"
type textarea "Rocket doppia installed. C 300 installed. 9 GPG/208 TDS in, 2 GPG/110 TDS out. …"
type textarea "x"
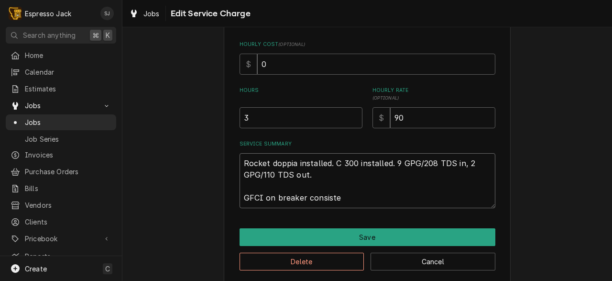
type textarea "Rocket doppia installed. C 300 installed. 9 GPG/208 TDS in, 2 GPG/110 TDS out. …"
type textarea "x"
type textarea "Rocket doppia installed. C 300 installed. 9 GPG/208 TDS in, 2 GPG/110 TDS out. …"
type textarea "x"
type textarea "Rocket doppia installed. C 300 installed. 9 GPG/208 TDS in, 2 GPG/110 TDS out. …"
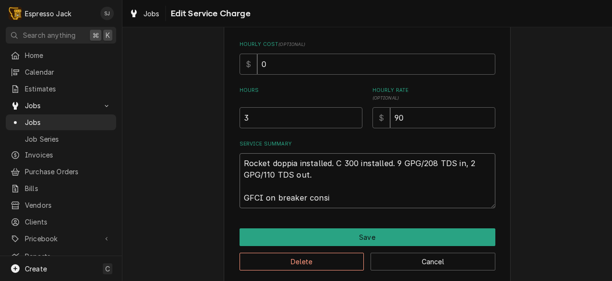
type textarea "x"
type textarea "Rocket doppia installed. C 300 installed. 9 GPG/208 TDS in, 2 GPG/110 TDS out. …"
type textarea "x"
type textarea "Rocket doppia installed. C 300 installed. 9 GPG/208 TDS in, 2 GPG/110 TDS out. …"
type textarea "x"
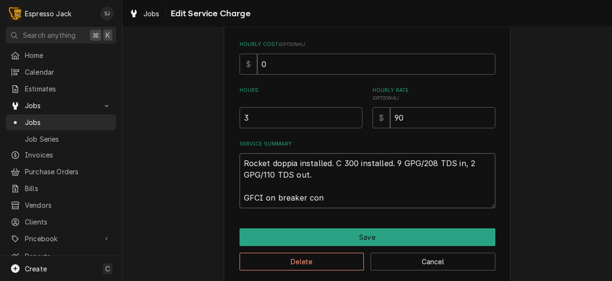
type textarea "Rocket doppia installed. C 300 installed. 9 GPG/208 TDS in, 2 GPG/110 TDS out. …"
type textarea "x"
type textarea "Rocket doppia installed. C 300 installed. 9 GPG/208 TDS in, 2 GPG/110 TDS out. …"
type textarea "x"
type textarea "Rocket doppia installed. C 300 installed. 9 GPG/208 TDS in, 2 GPG/110 TDS out. …"
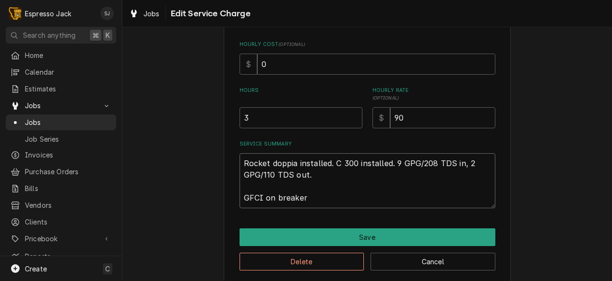
type textarea "x"
type textarea "Rocket doppia installed. C 300 installed. 9 GPG/208 TDS in, 2 GPG/110 TDS out. …"
type textarea "x"
type textarea "Rocket doppia installed. C 300 installed. 9 GPG/208 TDS in, 2 GPG/110 TDS out. …"
type textarea "x"
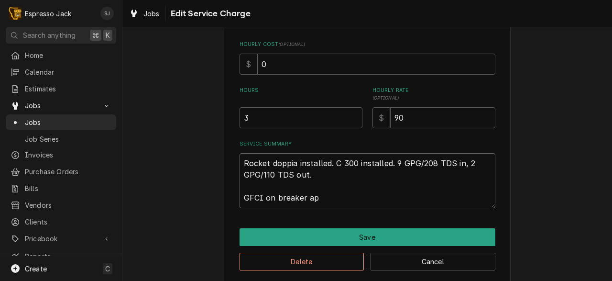
type textarea "Rocket doppia installed. C 300 installed. 9 GPG/208 TDS in, 2 GPG/110 TDS out. …"
type textarea "x"
type textarea "Rocket doppia installed. C 300 installed. 9 GPG/208 TDS in, 2 GPG/110 TDS out. …"
type textarea "x"
type textarea "Rocket doppia installed. C 300 installed. 9 GPG/208 TDS in, 2 GPG/110 TDS out. …"
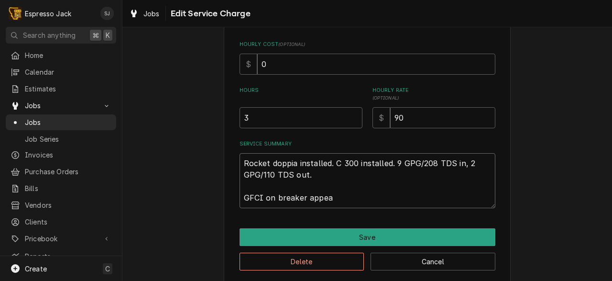
type textarea "x"
type textarea "Rocket doppia installed. C 300 installed. 9 GPG/208 TDS in, 2 GPG/110 TDS out. …"
type textarea "x"
type textarea "Rocket doppia installed. C 300 installed. 9 GPG/208 TDS in, 2 GPG/110 TDS out. …"
type textarea "x"
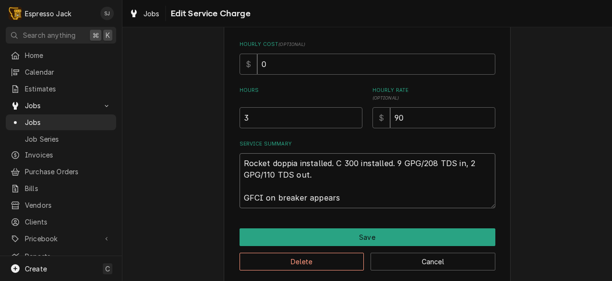
type textarea "Rocket doppia installed. C 300 installed. 9 GPG/208 TDS in, 2 GPG/110 TDS out. …"
type textarea "x"
type textarea "Rocket doppia installed. C 300 installed. 9 GPG/208 TDS in, 2 GPG/110 TDS out. …"
type textarea "x"
type textarea "Rocket doppia installed. C 300 installed. 9 GPG/208 TDS in, 2 GPG/110 TDS out. …"
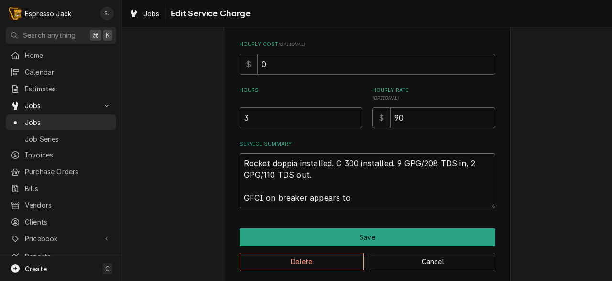
type textarea "x"
type textarea "Rocket doppia installed. C 300 installed. 9 GPG/208 TDS in, 2 GPG/110 TDS out. …"
type textarea "x"
type textarea "Rocket doppia installed. C 300 installed. 9 GPG/208 TDS in, 2 GPG/110 TDS out. …"
type textarea "x"
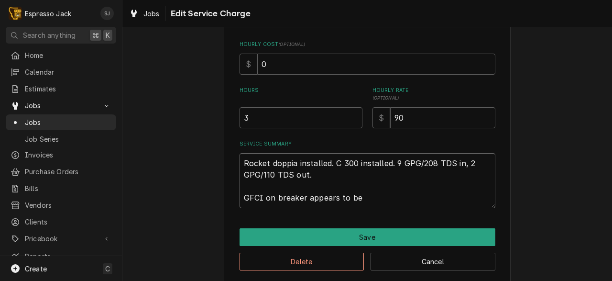
type textarea "Rocket doppia installed. C 300 installed. 9 GPG/208 TDS in, 2 GPG/110 TDS out. …"
type textarea "x"
type textarea "Rocket doppia installed. C 300 installed. 9 GPG/208 TDS in, 2 GPG/110 TDS out. …"
type textarea "x"
type textarea "Rocket doppia installed. C 300 installed. 9 GPG/208 TDS in, 2 GPG/110 TDS out. …"
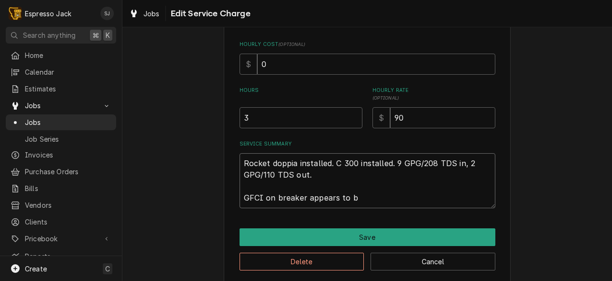
type textarea "x"
type textarea "Rocket doppia installed. C 300 installed. 9 GPG/208 TDS in, 2 GPG/110 TDS out. …"
type textarea "x"
type textarea "Rocket doppia installed. C 300 installed. 9 GPG/208 TDS in, 2 GPG/110 TDS out. …"
type textarea "x"
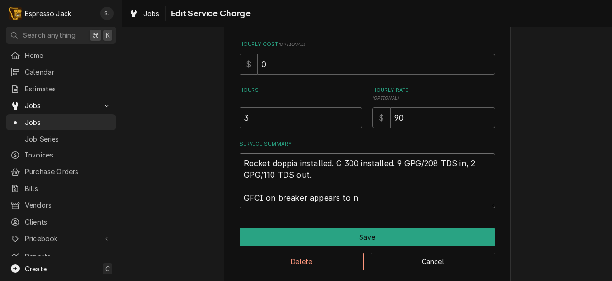
type textarea "Rocket doppia installed. C 300 installed. 9 GPG/208 TDS in, 2 GPG/110 TDS out. …"
type textarea "x"
type textarea "Rocket doppia installed. C 300 installed. 9 GPG/208 TDS in, 2 GPG/110 TDS out. …"
type textarea "x"
type textarea "Rocket doppia installed. C 300 installed. 9 GPG/208 TDS in, 2 GPG/110 TDS out. …"
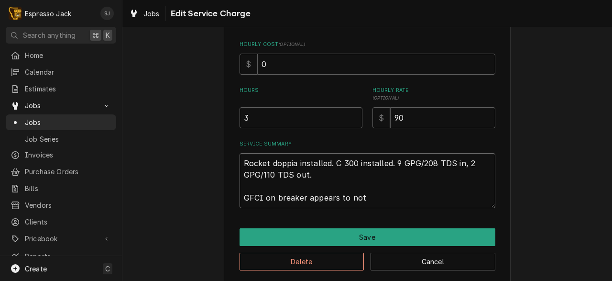
type textarea "x"
type textarea "Rocket doppia installed. C 300 installed. 9 GPG/208 TDS in, 2 GPG/110 TDS out. …"
type textarea "x"
type textarea "Rocket doppia installed. C 300 installed. 9 GPG/208 TDS in, 2 GPG/110 TDS out. …"
type textarea "x"
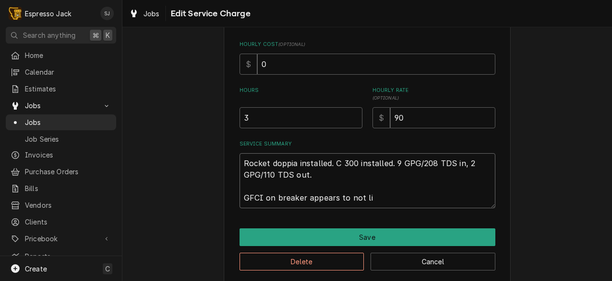
type textarea "Rocket doppia installed. C 300 installed. 9 GPG/208 TDS in, 2 GPG/110 TDS out. …"
type textarea "x"
type textarea "Rocket doppia installed. C 300 installed. 9 GPG/208 TDS in, 2 GPG/110 TDS out. …"
type textarea "x"
type textarea "Rocket doppia installed. C 300 installed. 9 GPG/208 TDS in, 2 GPG/110 TDS out. …"
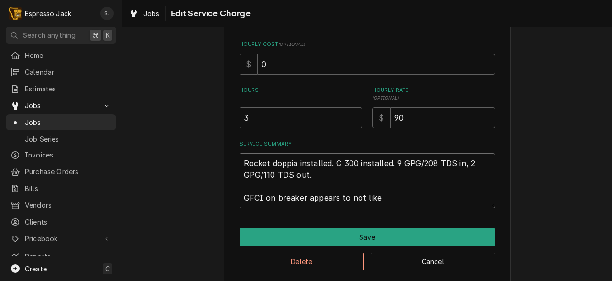
type textarea "x"
type textarea "Rocket doppia installed. C 300 installed. 9 GPG/208 TDS in, 2 GPG/110 TDS out. …"
type textarea "x"
type textarea "Rocket doppia installed. C 300 installed. 9 GPG/208 TDS in, 2 GPG/110 TDS out. …"
type textarea "x"
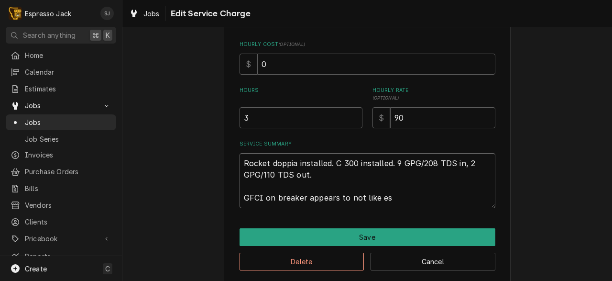
type textarea "Rocket doppia installed. C 300 installed. 9 GPG/208 TDS in, 2 GPG/110 TDS out. …"
type textarea "x"
type textarea "Rocket doppia installed. C 300 installed. 9 GPG/208 TDS in, 2 GPG/110 TDS out. …"
type textarea "x"
type textarea "Rocket doppia installed. C 300 installed. 9 GPG/208 TDS in, 2 GPG/110 TDS out. …"
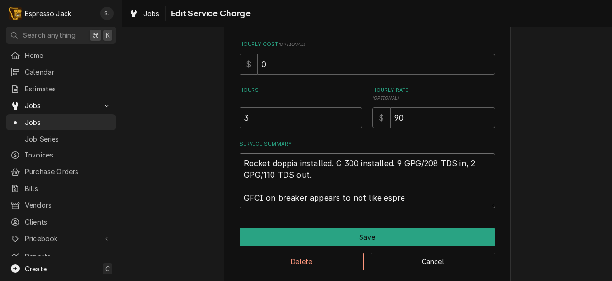
type textarea "x"
type textarea "Rocket doppia installed. C 300 installed. 9 GPG/208 TDS in, 2 GPG/110 TDS out. …"
type textarea "x"
type textarea "Rocket doppia installed. C 300 installed. 9 GPG/208 TDS in, 2 GPG/110 TDS out. …"
type textarea "x"
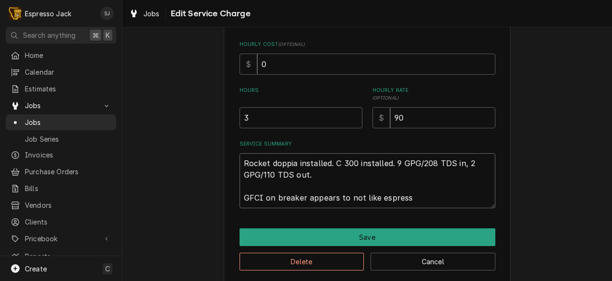
type textarea "Rocket doppia installed. C 300 installed. 9 GPG/208 TDS in, 2 GPG/110 TDS out. …"
type textarea "x"
type textarea "Rocket doppia installed. C 300 installed. 9 GPG/208 TDS in, 2 GPG/110 TDS out. …"
type textarea "x"
type textarea "Rocket doppia installed. C 300 installed. 9 GPG/208 TDS in, 2 GPG/110 TDS out. …"
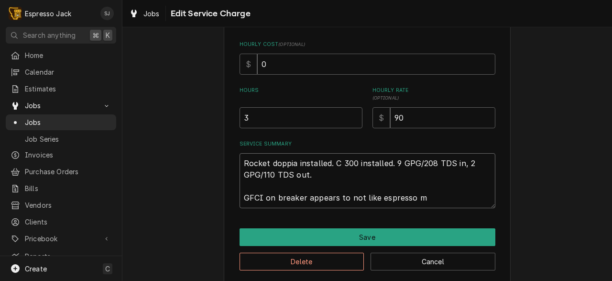
type textarea "x"
type textarea "Rocket doppia installed. C 300 installed. 9 GPG/208 TDS in, 2 GPG/110 TDS out. …"
type textarea "x"
type textarea "Rocket doppia installed. C 300 installed. 9 GPG/208 TDS in, 2 GPG/110 TDS out. …"
type textarea "x"
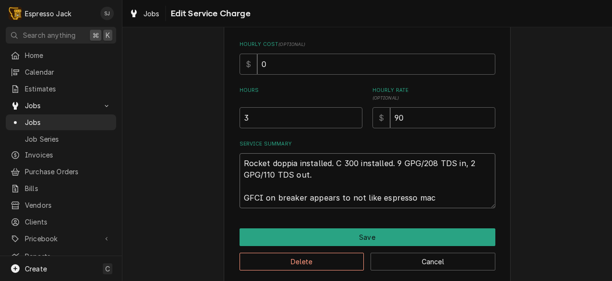
type textarea "Rocket doppia installed. C 300 installed. 9 GPG/208 TDS in, 2 GPG/110 TDS out. …"
type textarea "x"
type textarea "Rocket doppia installed. C 300 installed. 9 GPG/208 TDS in, 2 GPG/110 TDS out. …"
type textarea "x"
type textarea "Rocket doppia installed. C 300 installed. 9 GPG/208 TDS in, 2 GPG/110 TDS out. …"
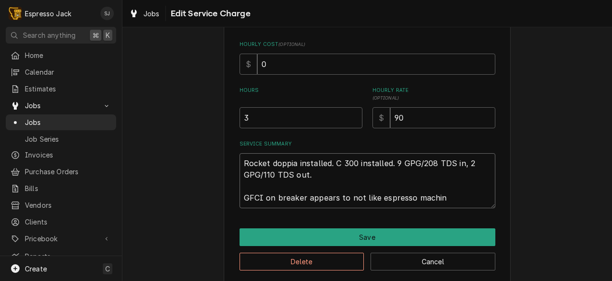
type textarea "x"
type textarea "Rocket doppia installed. C 300 installed. 9 GPG/208 TDS in, 2 GPG/110 TDS out. …"
type textarea "x"
type textarea "Rocket doppia installed. C 300 installed. 9 GPG/208 TDS in, 2 GPG/110 TDS out. …"
type textarea "x"
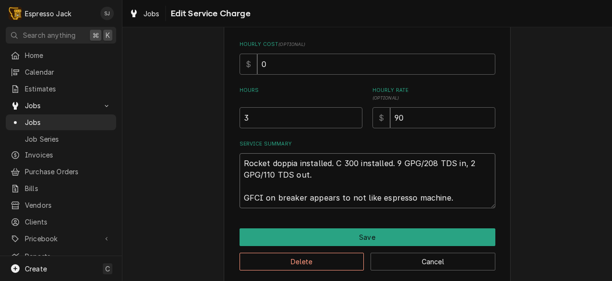
type textarea "Rocket doppia installed. C 300 installed. 9 GPG/208 TDS in, 2 GPG/110 TDS out. …"
type textarea "x"
type textarea "Rocket doppia installed. C 300 installed. 9 GPG/208 TDS in, 2 GPG/110 TDS out. …"
type textarea "x"
type textarea "Rocket doppia installed. C 300 installed. 9 GPG/208 TDS in, 2 GPG/110 TDS out. …"
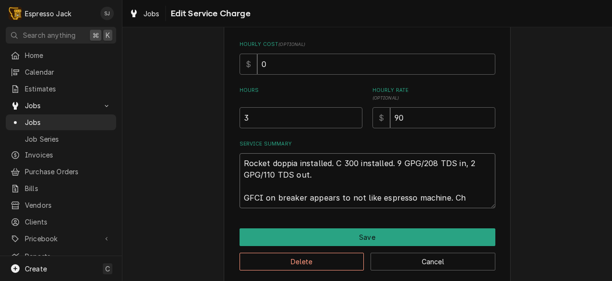
type textarea "x"
type textarea "Rocket doppia installed. C 300 installed. 9 GPG/208 TDS in, 2 GPG/110 TDS out. …"
type textarea "x"
type textarea "Rocket doppia installed. C 300 installed. 9 GPG/208 TDS in, 2 GPG/110 TDS out. …"
type textarea "x"
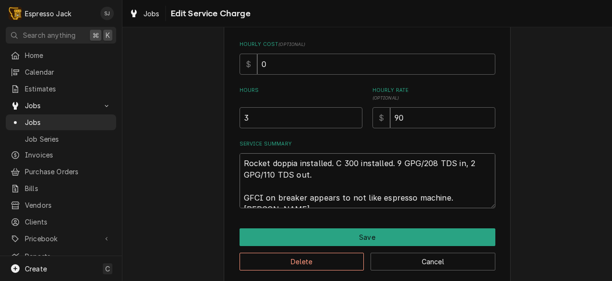
type textarea "Rocket doppia installed. C 300 installed. 9 GPG/208 TDS in, 2 GPG/110 TDS out. …"
type textarea "x"
type textarea "Rocket doppia installed. C 300 installed. 9 GPG/208 TDS in, 2 GPG/110 TDS out. …"
type textarea "x"
type textarea "Rocket doppia installed. C 300 installed. 9 GPG/208 TDS in, 2 GPG/110 TDS out. …"
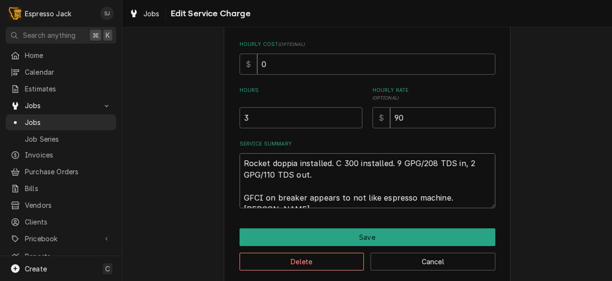
type textarea "x"
type textarea "Rocket doppia installed. C 300 installed. 9 GPG/208 TDS in, 2 GPG/110 TDS out. …"
type textarea "x"
type textarea "Rocket doppia installed. C 300 installed. 9 GPG/208 TDS in, 2 GPG/110 TDS out. …"
type textarea "x"
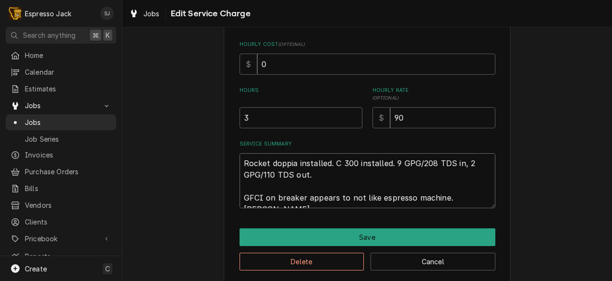
type textarea "Rocket doppia installed. C 300 installed. 9 GPG/208 TDS in, 2 GPG/110 TDS out. …"
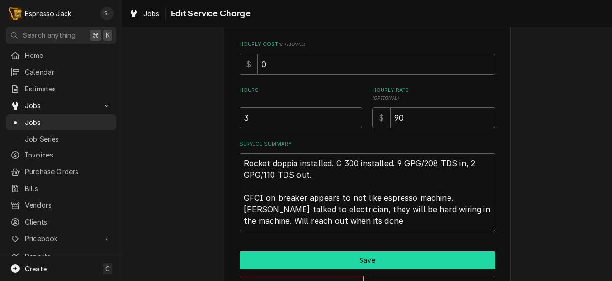
click at [335, 257] on button "Save" at bounding box center [367, 260] width 256 height 18
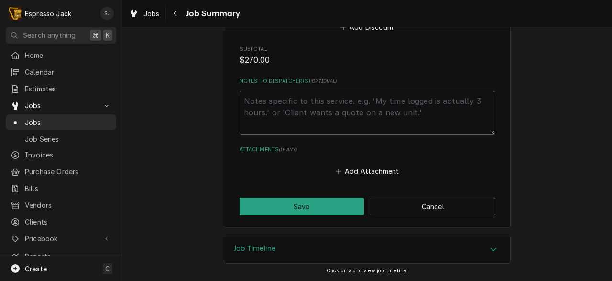
scroll to position [580, 0]
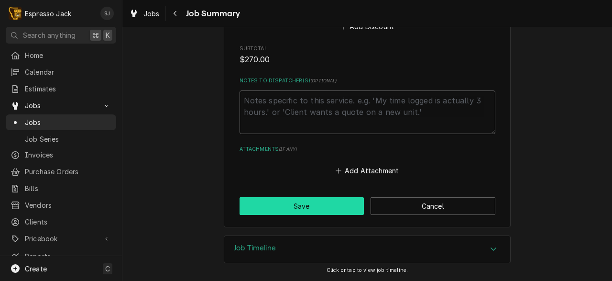
click at [267, 198] on button "Save" at bounding box center [301, 206] width 125 height 18
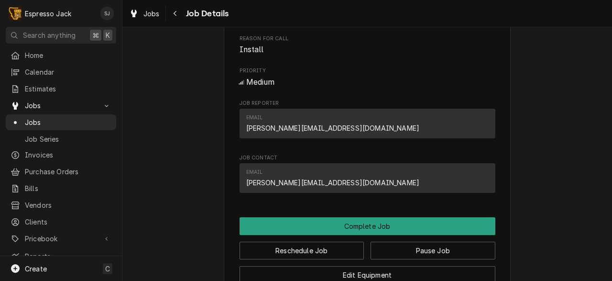
scroll to position [578, 0]
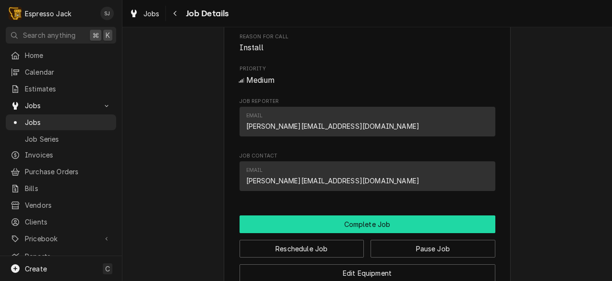
click at [346, 233] on button "Complete Job" at bounding box center [367, 224] width 256 height 18
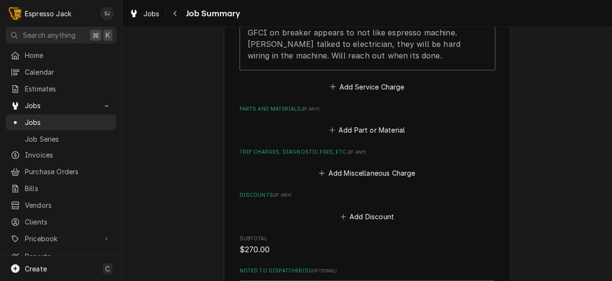
scroll to position [580, 0]
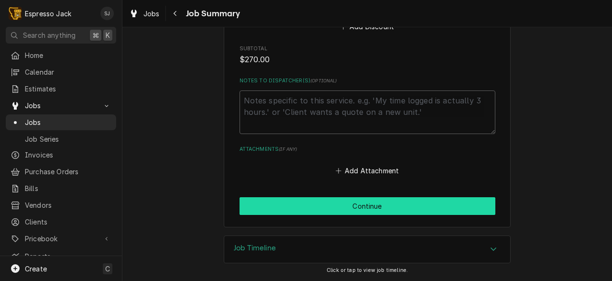
click at [347, 202] on button "Continue" at bounding box center [367, 206] width 256 height 18
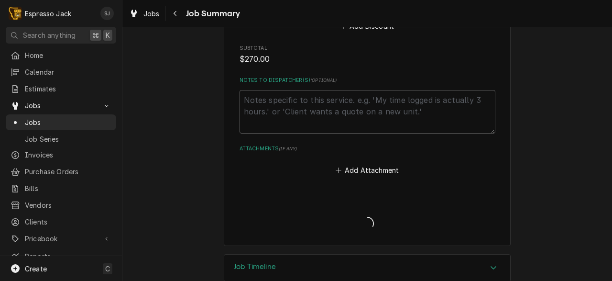
type textarea "x"
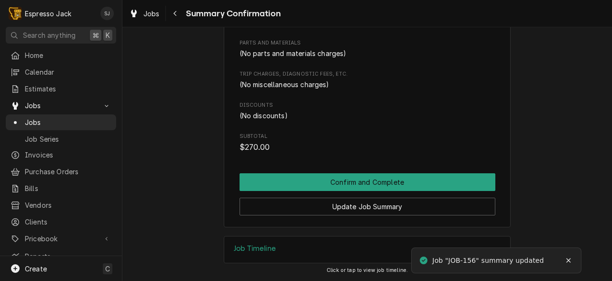
scroll to position [399, 0]
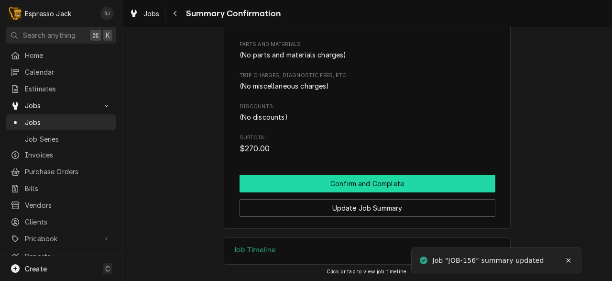
click at [324, 180] on button "Confirm and Complete" at bounding box center [367, 183] width 256 height 18
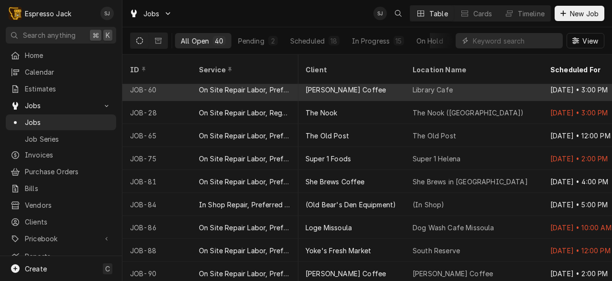
scroll to position [0, 0]
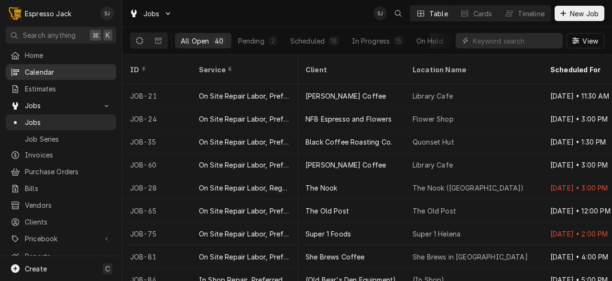
click at [46, 69] on span "Calendar" at bounding box center [68, 72] width 87 height 10
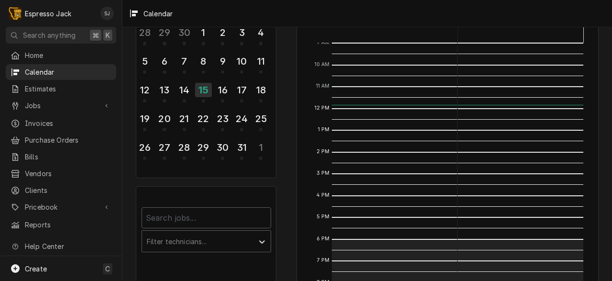
scroll to position [74, 0]
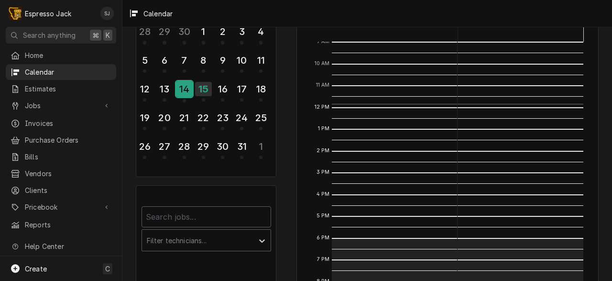
click at [188, 91] on div "14" at bounding box center [184, 89] width 17 height 16
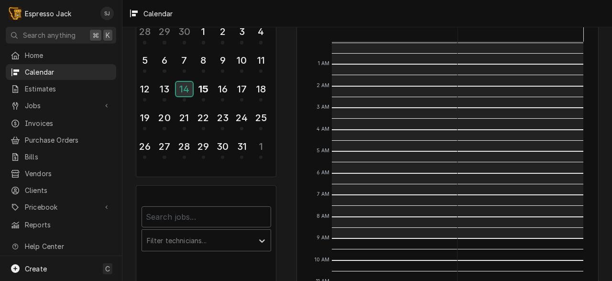
scroll to position [196, 0]
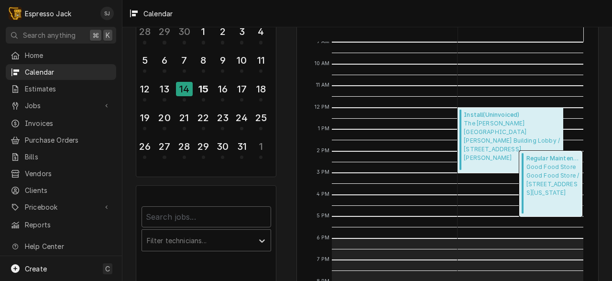
click at [547, 186] on span "Good Food Store Good Food Store / 1600 S 3rd St W, Montana 59801" at bounding box center [552, 180] width 53 height 34
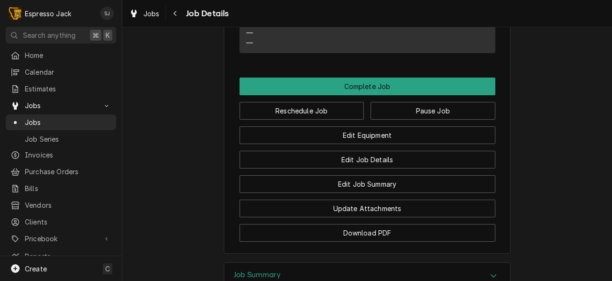
scroll to position [723, 0]
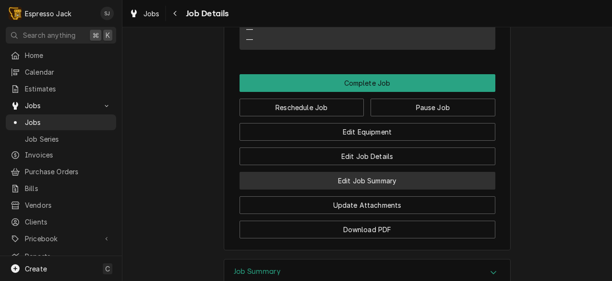
click at [359, 189] on button "Edit Job Summary" at bounding box center [367, 181] width 256 height 18
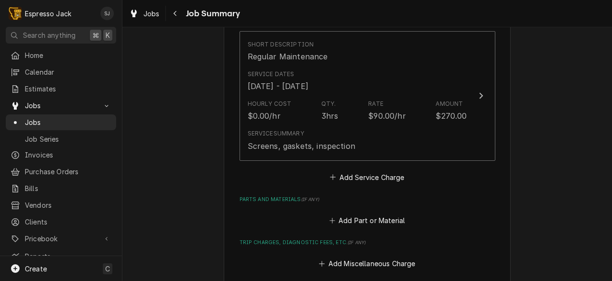
scroll to position [244, 0]
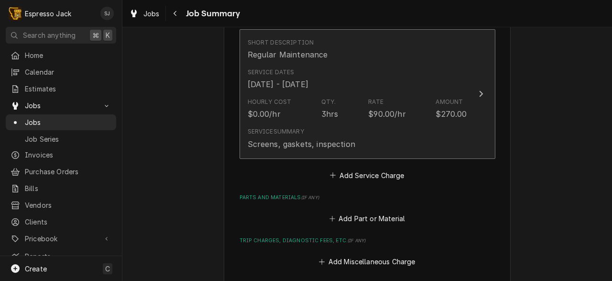
click at [365, 104] on div "Hourly Cost $0.00/hr Qty. 3hrs Rate $90.00/hr Amount $270.00" at bounding box center [357, 109] width 219 height 30
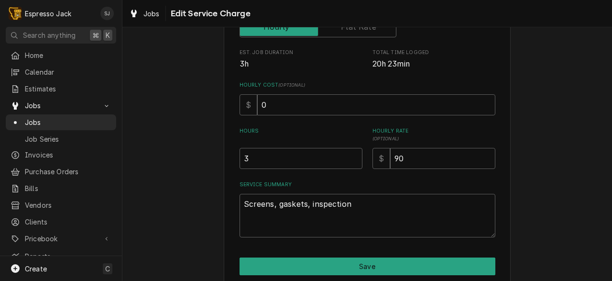
scroll to position [184, 0]
drag, startPoint x: 347, startPoint y: 205, endPoint x: 217, endPoint y: 207, distance: 129.6
click at [217, 207] on div "Use the fields below to edit this service charge Short Description Regular Main…" at bounding box center [366, 87] width 489 height 466
type textarea "x"
type textarea "N"
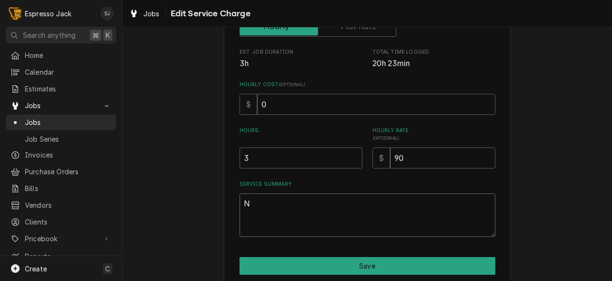
type textarea "x"
type textarea "Ne"
type textarea "x"
type textarea "New"
type textarea "x"
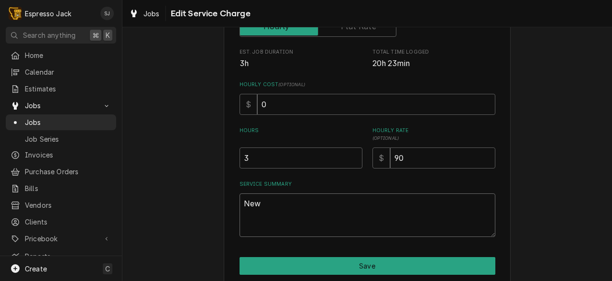
type textarea "New"
type textarea "x"
type textarea "New s"
type textarea "x"
type textarea "New sc"
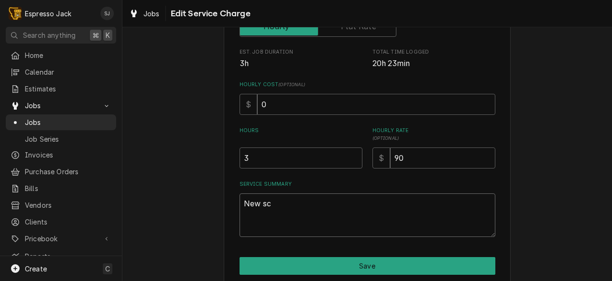
type textarea "x"
type textarea "New scr"
type textarea "x"
type textarea "New scre"
type textarea "x"
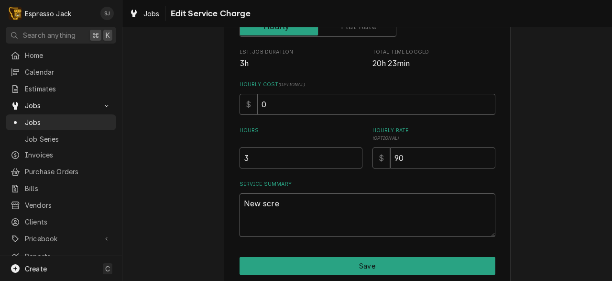
type textarea "New scree"
type textarea "x"
type textarea "New screen"
type textarea "x"
type textarea "New screens"
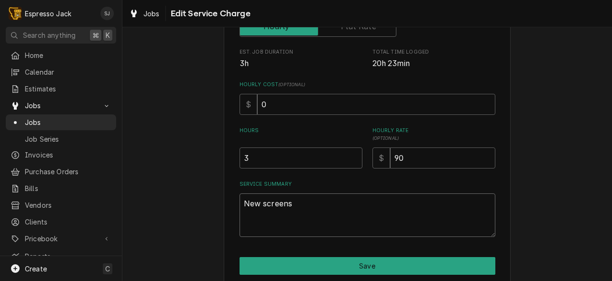
type textarea "x"
type textarea "New screens"
type textarea "x"
type textarea "New screens an"
type textarea "x"
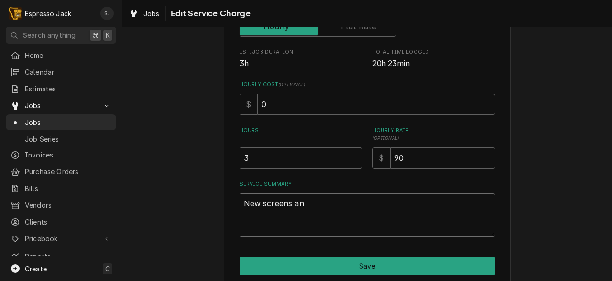
type textarea "New screens and"
type textarea "x"
type textarea "New screens and"
type textarea "x"
type textarea "New screens and g"
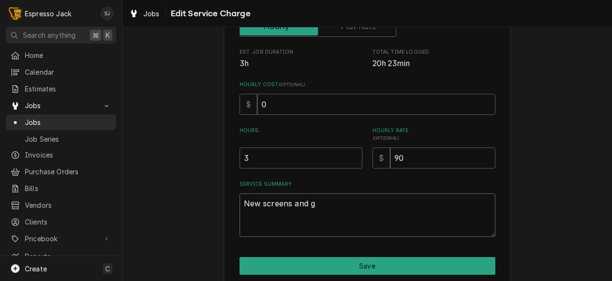
type textarea "x"
type textarea "New screens and ga"
type textarea "x"
type textarea "New screens and gas"
type textarea "x"
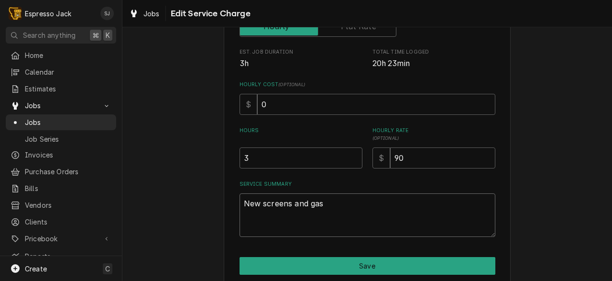
type textarea "New screens and gask"
type textarea "x"
type textarea "New screens and [PERSON_NAME]"
type textarea "x"
type textarea "New screens and gasket"
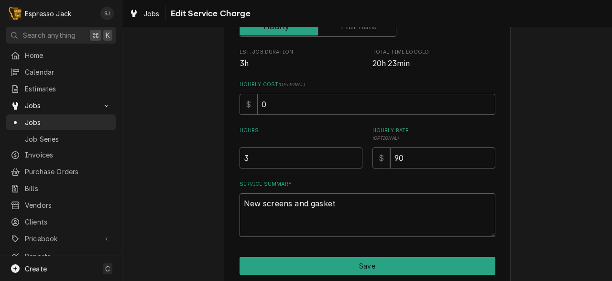
type textarea "x"
type textarea "New screens and gasket"
type textarea "x"
type textarea "New screens and gasket o"
type textarea "x"
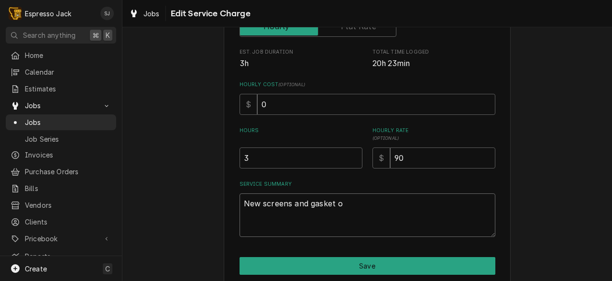
type textarea "New screens and gasket on"
type textarea "x"
type textarea "New screens and gasket on"
type textarea "x"
type textarea "New screens and gasket on b"
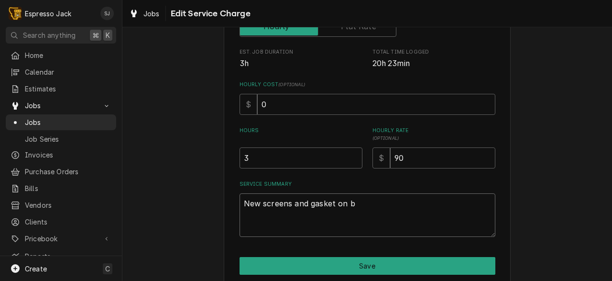
type textarea "x"
type textarea "New screens and gasket on bo"
type textarea "x"
type textarea "New screens and gasket on bot"
type textarea "x"
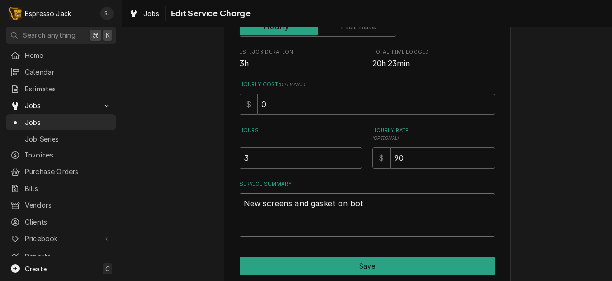
type textarea "New screens and gasket on both"
type textarea "x"
type textarea "New screens and gasket on both"
type textarea "x"
type textarea "New screens and gasket on both m"
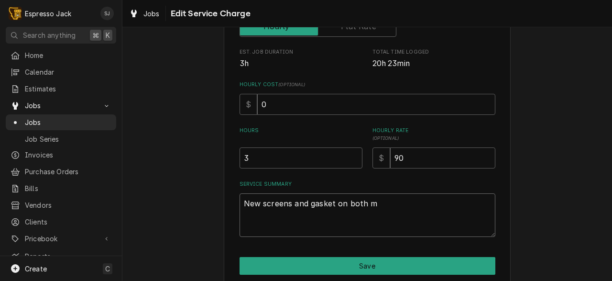
type textarea "x"
type textarea "New screens and gasket on both ma"
type textarea "x"
type textarea "New screens and gasket on both mac"
type textarea "x"
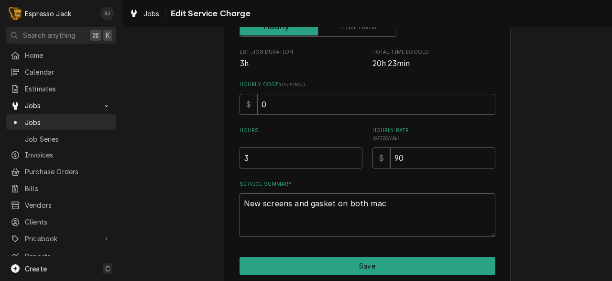
type textarea "New screens and gasket on both mach"
type textarea "x"
type textarea "New screens and gasket on both mac"
type textarea "x"
type textarea "New screens and gasket on both ma"
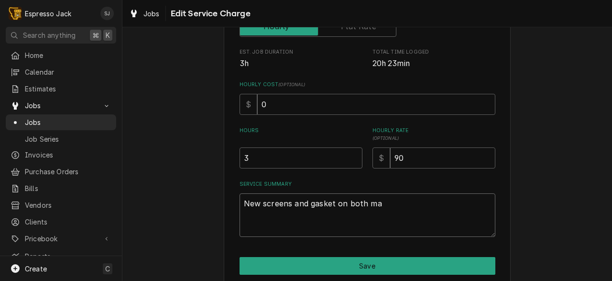
type textarea "x"
type textarea "New screens and gasket on both m"
type textarea "x"
type textarea "New screens and gasket on both"
type textarea "x"
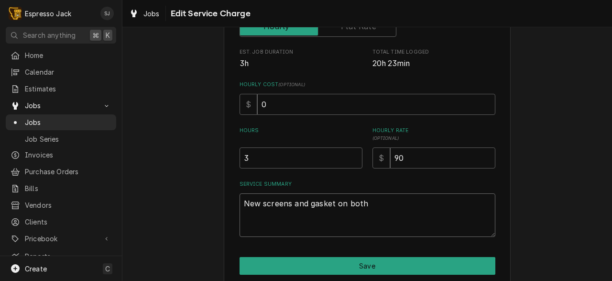
type textarea "New screens and gasket on both"
type textarea "x"
type textarea "New screens and gasket on bot"
type textarea "x"
type textarea "New screens and gasket on bo"
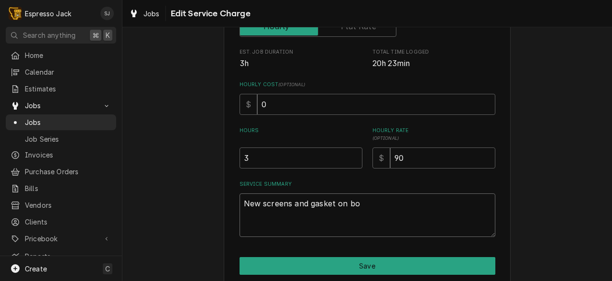
type textarea "x"
type textarea "New screens and gasket on b"
type textarea "x"
type textarea "New screens and gasket on"
type textarea "x"
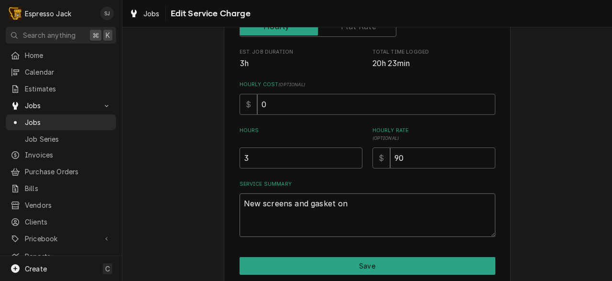
type textarea "New screens and gasket on"
type textarea "x"
type textarea "New screens and gasket on"
type textarea "x"
type textarea "New screens and gasket on M"
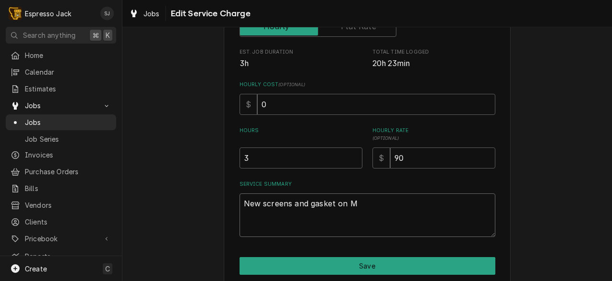
type textarea "x"
type textarea "New screens and gasket on Ma"
type textarea "x"
type textarea "New screens and gasket on Mac"
type textarea "x"
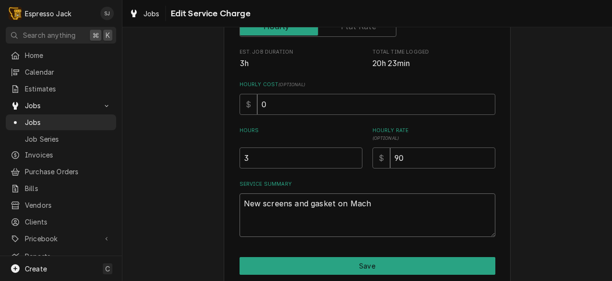
type textarea "New screens and gasket on Machi"
type textarea "x"
type textarea "New screens and gasket on Machin"
type textarea "x"
type textarea "New screens and gasket on Machine"
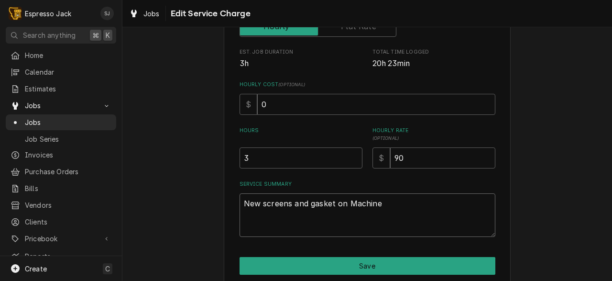
type textarea "x"
type textarea "New screens and gasket on Machine"
type textarea "x"
type textarea "New screens and gasket on Machine A"
type textarea "x"
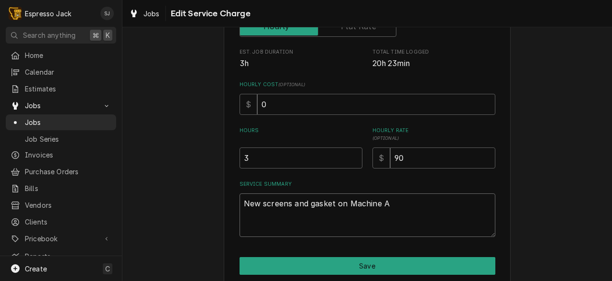
type textarea "New screens and gasket on Machine A"
type textarea "x"
type textarea "New screens and gasket on Machine A a"
type textarea "x"
type textarea "New screens and gasket on Machine A an"
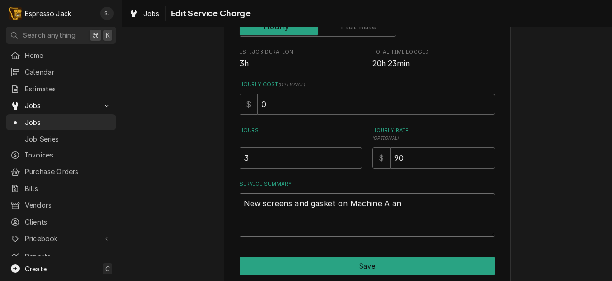
type textarea "x"
type textarea "New screens and gasket on Machine A and"
type textarea "x"
type textarea "New screens and gasket on Machine A and"
type textarea "x"
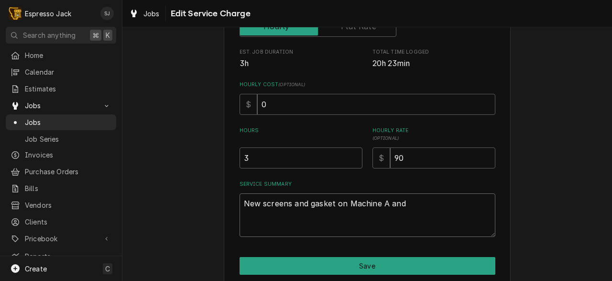
type textarea "New screens and gasket on Machine A and B"
type textarea "x"
type textarea "New screens and gasket on Machine A and B."
type textarea "x"
type textarea "New screens and gasket on Machine A and B."
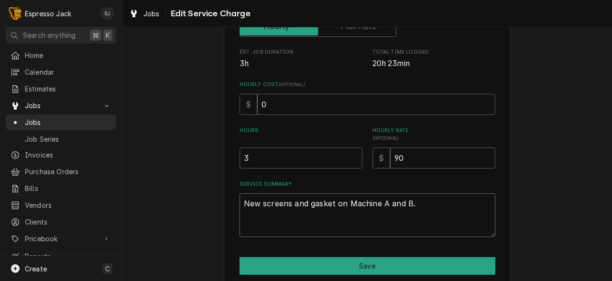
type textarea "x"
type textarea "New screens and gasket on Machine A and B. M"
type textarea "x"
type textarea "New screens and gasket on Machine A and B. Ma"
type textarea "x"
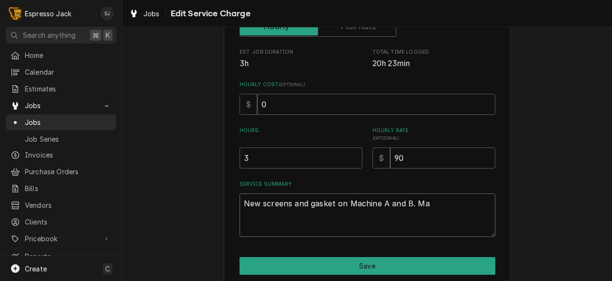
type textarea "New screens and gasket on Machine A and B. Mac"
type textarea "x"
type textarea "New screens and gasket on Machine A and B. Maci"
type textarea "x"
type textarea "New screens and gasket on Machine A and [PERSON_NAME]"
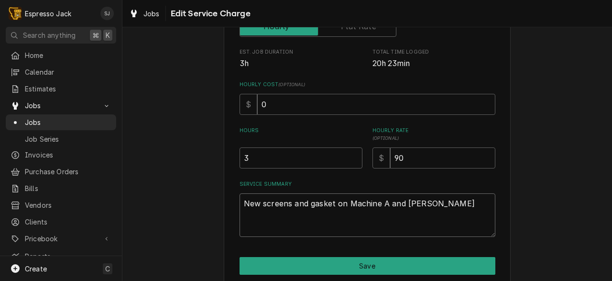
type textarea "x"
type textarea "New screens and gasket on Machine A and B. Macine"
type textarea "x"
type textarea "New screens and gasket on Machine A and B. Macine"
type textarea "x"
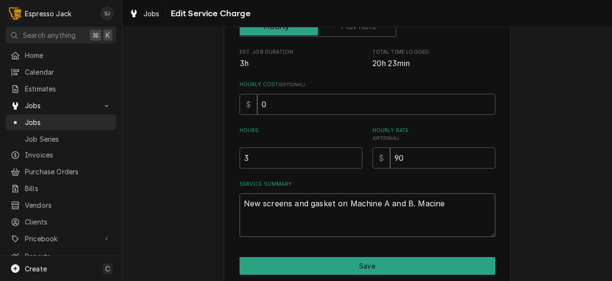
type textarea "New screens and gasket on Machine A and [PERSON_NAME]"
type textarea "x"
type textarea "New screens and gasket on Machine A and B. Maci"
type textarea "x"
type textarea "New screens and gasket on Machine A and B. Mac"
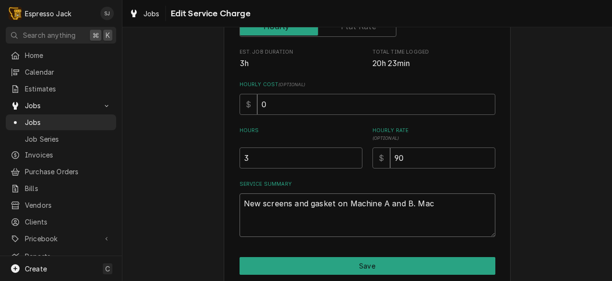
type textarea "x"
type textarea "New screens and gasket on Machine A and [PERSON_NAME]"
type textarea "x"
type textarea "New screens and gasket on Machine A and B. Machi"
type textarea "x"
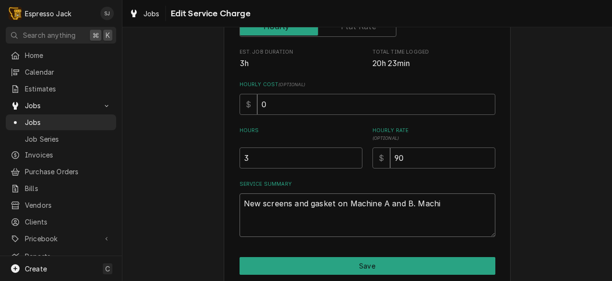
type textarea "New screens and gasket on Machine A and [PERSON_NAME]"
type textarea "x"
type textarea "New screens and gasket on Machine A and B. Machine"
type textarea "x"
type textarea "New screens and gasket on Machine A and B. Machine"
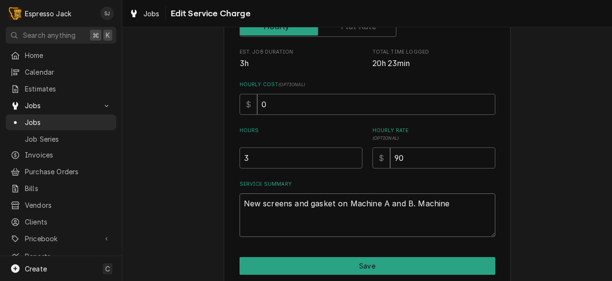
type textarea "x"
type textarea "New screens and gasket on Machine A and B. Machine A"
type textarea "x"
type textarea "New screens and gasket on Machine A and B. Machine A"
type textarea "x"
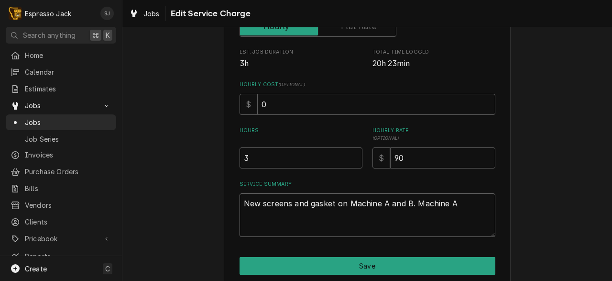
type textarea "New screens and gasket on Machine A and B. Machine A ("
type textarea "x"
type textarea "New screens and gasket on Machine A and B. Machine A (l"
type textarea "x"
type textarea "New screens and gasket on Machine A and B. Machine A (le"
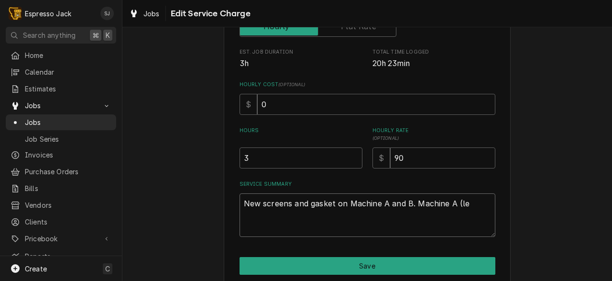
type textarea "x"
type textarea "New screens and gasket on Machine A and B. Machine A (lef"
type textarea "x"
type textarea "New screens and gasket on Machine A and B. Machine A (left"
type textarea "x"
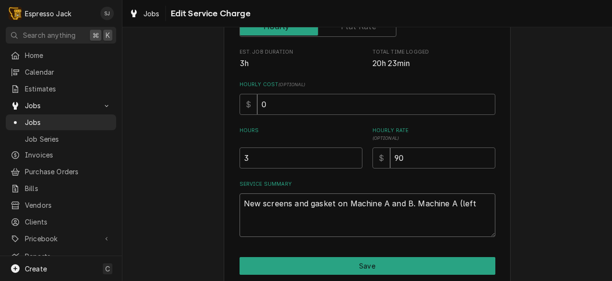
type textarea "New screens and gasket on Machine A and B. Machine A (left"
type textarea "x"
type textarea "New screens and gasket on Machine A and B. Machine A (left m"
type textarea "x"
type textarea "New screens and gasket on Machine A and B. Machine A (left ma"
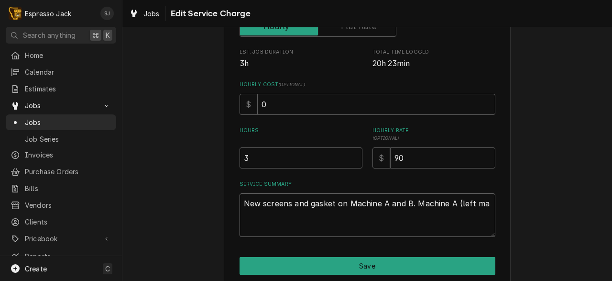
type textarea "x"
type textarea "New screens and gasket on Machine A and B. Machine A (left mac"
type textarea "x"
type textarea "New screens and gasket on Machine A and B. Machine A (left mach"
type textarea "x"
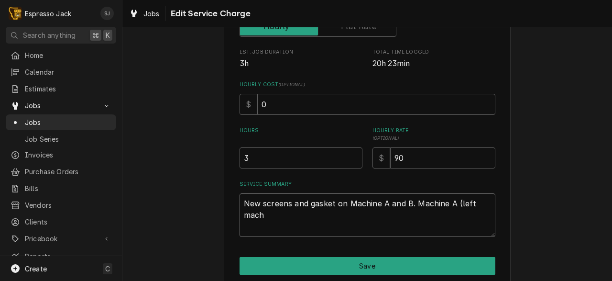
type textarea "New screens and gasket on Machine A and B. Machine A (left machi"
type textarea "x"
type textarea "New screens and gasket on Machine A and B. Machine A (left machin"
type textarea "x"
type textarea "New screens and gasket on Machine A and B. Machine A (left machine"
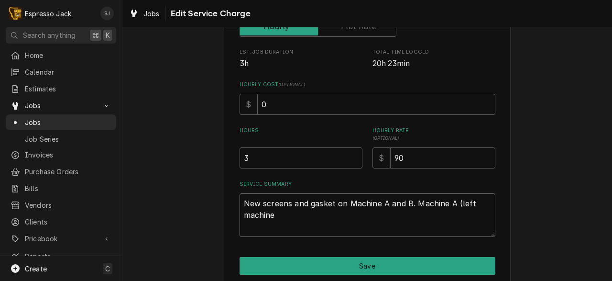
type textarea "x"
type textarea "New screens and gasket on Machine A and B. Machine A (left machine)"
type textarea "x"
type textarea "New screens and gasket on Machine A and B. Machine A (left machine)"
type textarea "x"
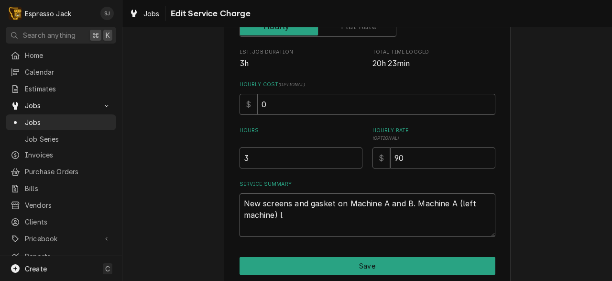
type textarea "New screens and gasket on Machine A and B. Machine A (left machine) le"
type textarea "x"
type textarea "New screens and gasket on Machine A and B. Machine A (left machine) lef"
type textarea "x"
type textarea "New screens and gasket on Machine A and B. Machine A (left machine) left"
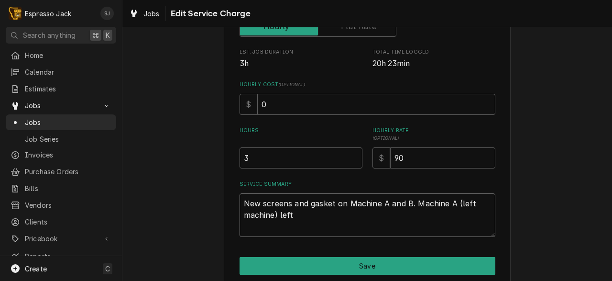
type textarea "x"
type textarea "New screens and gasket on Machine A and B. Machine A (left machine) left"
type textarea "x"
type textarea "New screens and gasket on Machine A and B. Machine A (left machine) left s"
type textarea "x"
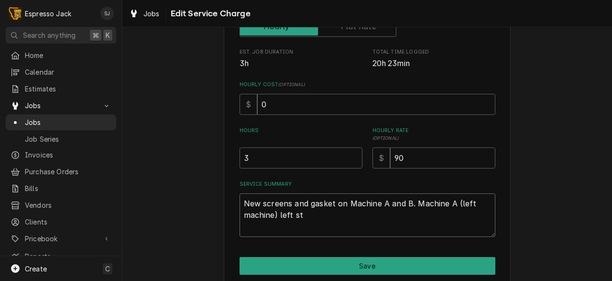
type textarea "New screens and gasket on Machine A and B. Machine A (left machine) left ste"
type textarea "x"
type textarea "New screens and gasket on Machine A and B. Machine A (left machine) left stea"
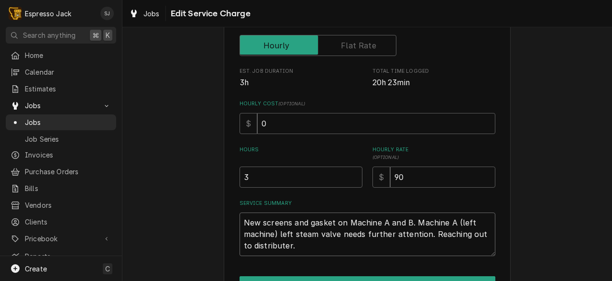
scroll to position [173, 0]
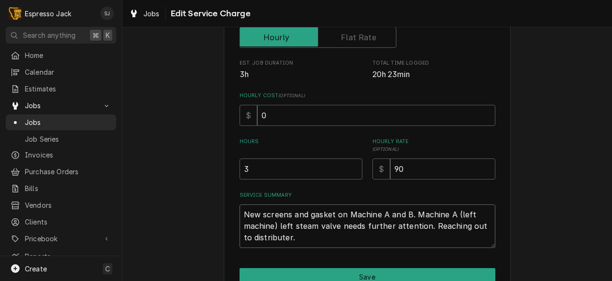
click at [418, 228] on textarea "New screens and gasket on Machine A and B. Machine A (left machine) left steam …" at bounding box center [367, 225] width 256 height 43
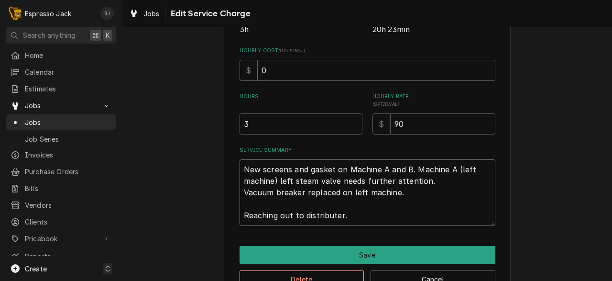
scroll to position [247, 0]
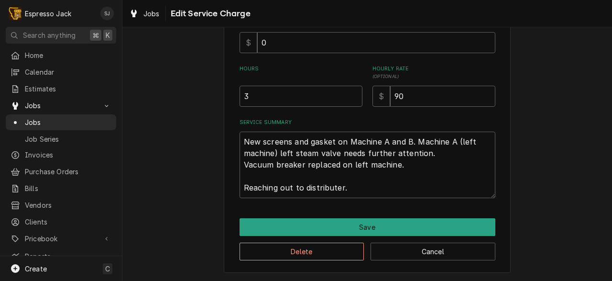
click at [344, 216] on div "Use the fields below to edit this service charge Short Description Regular Main…" at bounding box center [367, 37] width 287 height 472
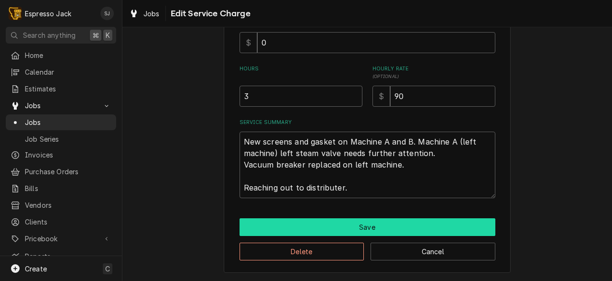
click at [358, 224] on button "Save" at bounding box center [367, 227] width 256 height 18
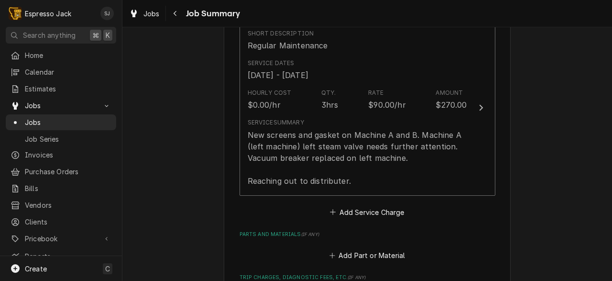
scroll to position [252, 0]
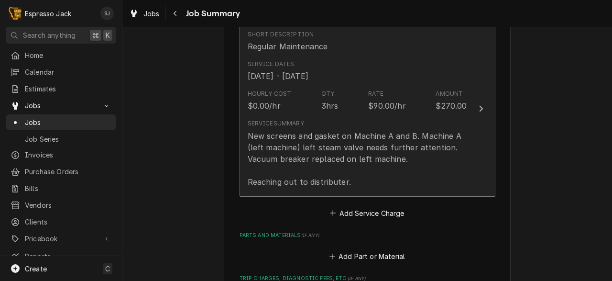
click at [441, 107] on div "$270.00" at bounding box center [450, 105] width 31 height 11
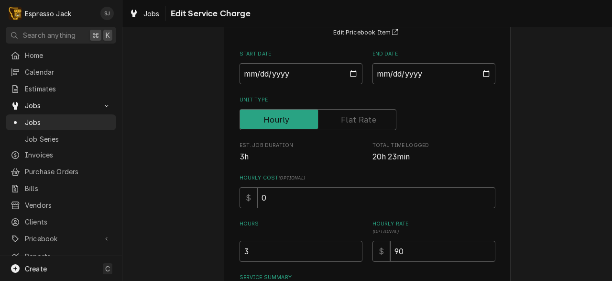
scroll to position [96, 0]
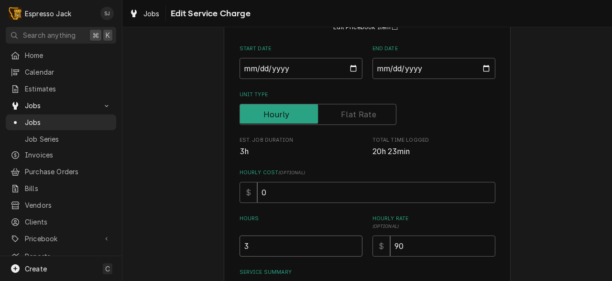
click at [245, 247] on input "3" at bounding box center [300, 245] width 123 height 21
click at [246, 248] on input "3" at bounding box center [300, 245] width 123 height 21
click at [260, 224] on label "Hours" at bounding box center [300, 222] width 123 height 15
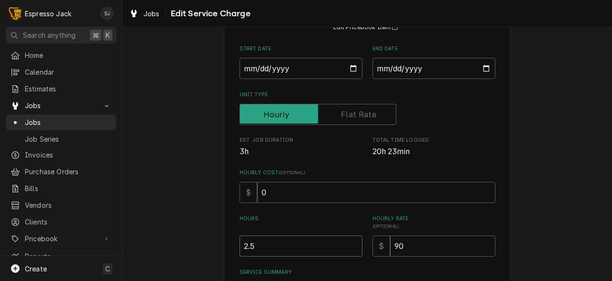
click at [260, 235] on input "2.5" at bounding box center [300, 245] width 123 height 21
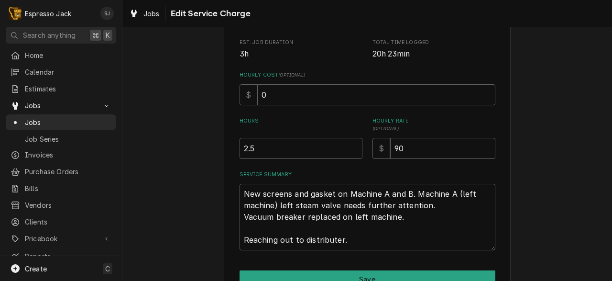
scroll to position [247, 0]
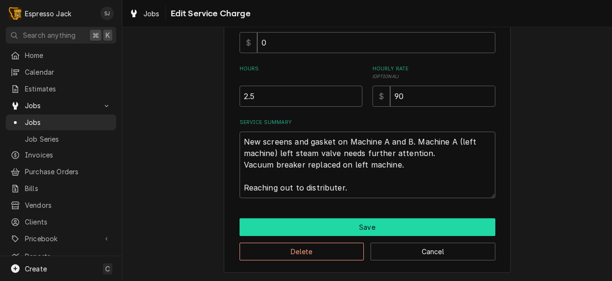
click at [315, 221] on button "Save" at bounding box center [367, 227] width 256 height 18
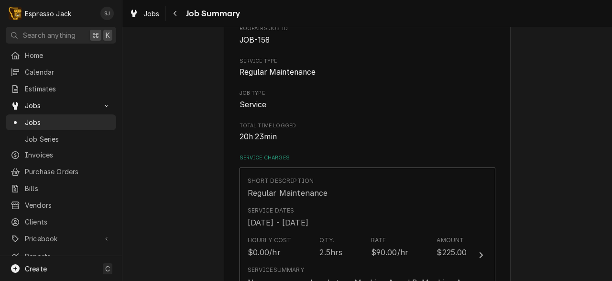
scroll to position [107, 0]
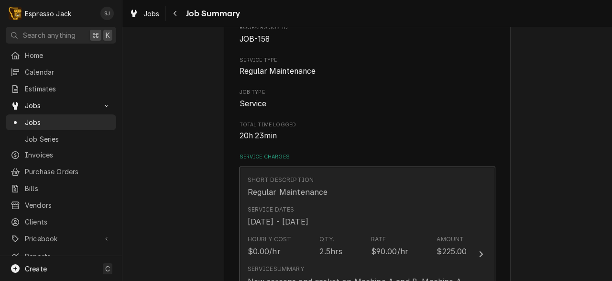
click at [317, 234] on div "Hourly Cost $0.00/hr Qty. 2.5hrs Rate $90.00/hr Amount $225.00" at bounding box center [357, 246] width 219 height 30
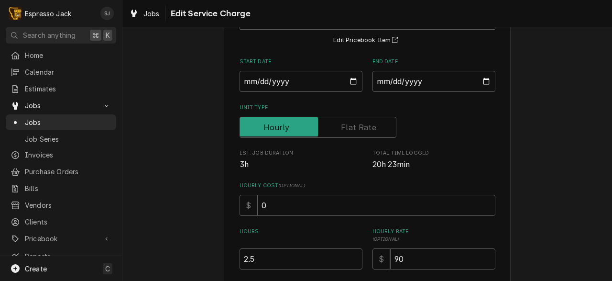
scroll to position [83, 0]
click at [259, 257] on input "2.5" at bounding box center [300, 258] width 123 height 21
click at [194, 242] on div "Use the fields below to edit this service charge Short Description Regular Main…" at bounding box center [366, 198] width 489 height 488
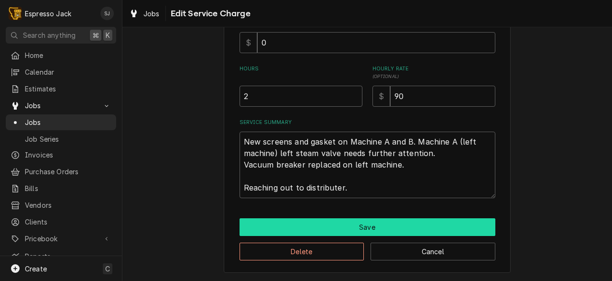
click at [271, 227] on button "Save" at bounding box center [367, 227] width 256 height 18
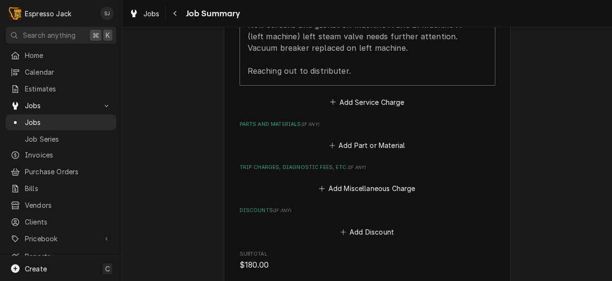
scroll to position [358, 0]
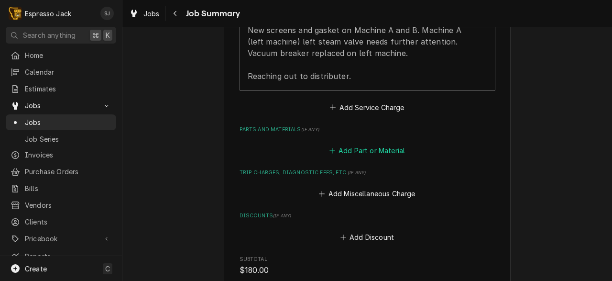
click at [351, 152] on button "Add Part or Material" at bounding box center [366, 150] width 79 height 13
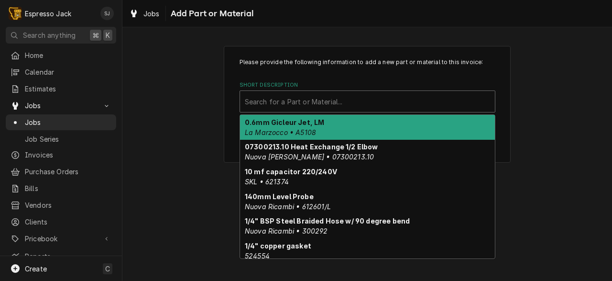
click at [260, 107] on div "Short Description" at bounding box center [367, 101] width 245 height 17
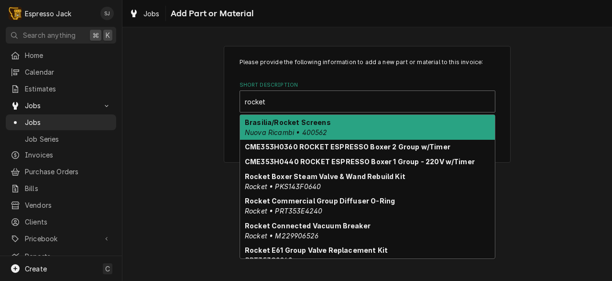
click at [273, 124] on strong "Brasilia/Rocket Screens" at bounding box center [288, 122] width 86 height 8
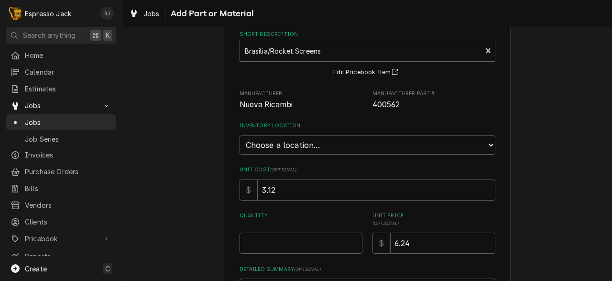
scroll to position [51, 0]
click at [286, 149] on select "Choose a location... General Inventory" at bounding box center [367, 144] width 256 height 19
click at [239, 135] on select "Choose a location... General Inventory" at bounding box center [367, 144] width 256 height 19
click at [261, 241] on input "Quantity" at bounding box center [300, 242] width 123 height 21
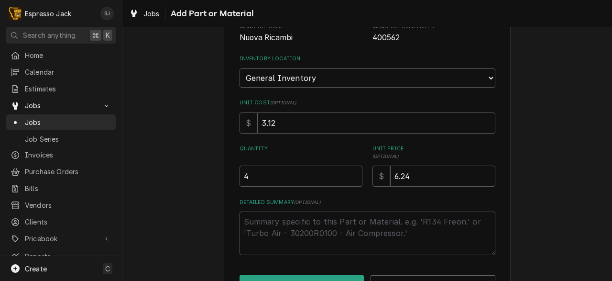
scroll to position [118, 0]
click at [259, 275] on button "Add" at bounding box center [301, 283] width 125 height 18
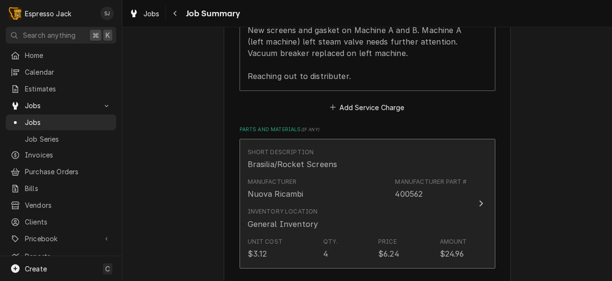
scroll to position [466, 0]
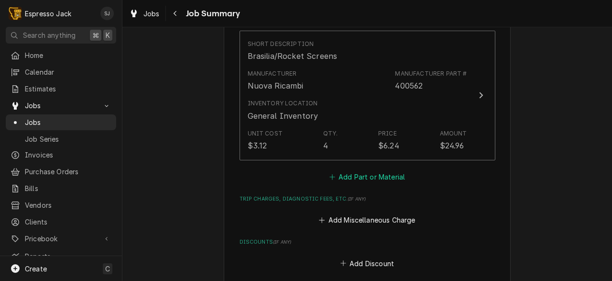
click at [361, 175] on button "Add Part or Material" at bounding box center [366, 176] width 79 height 13
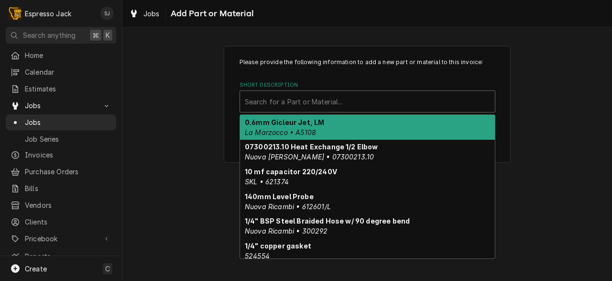
click at [281, 102] on div "Short Description" at bounding box center [367, 101] width 245 height 17
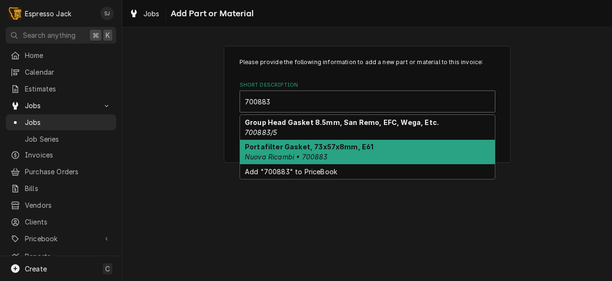
click at [281, 150] on strong "Portafilter Gasket, 73x57x8mm, E61" at bounding box center [309, 146] width 129 height 8
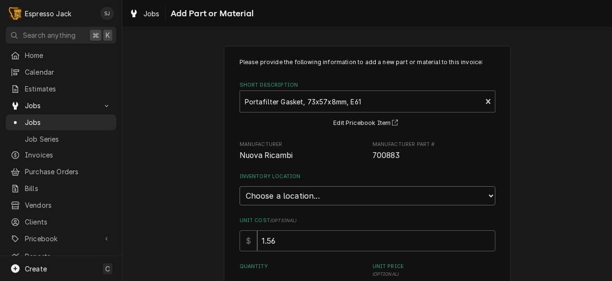
click at [261, 198] on select "Choose a location... General Inventory" at bounding box center [367, 195] width 256 height 19
click at [239, 186] on select "Choose a location... General Inventory" at bounding box center [367, 195] width 256 height 19
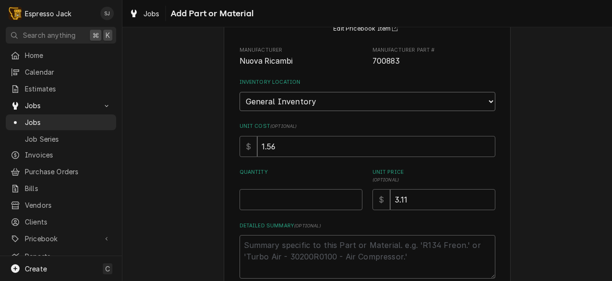
scroll to position [98, 0]
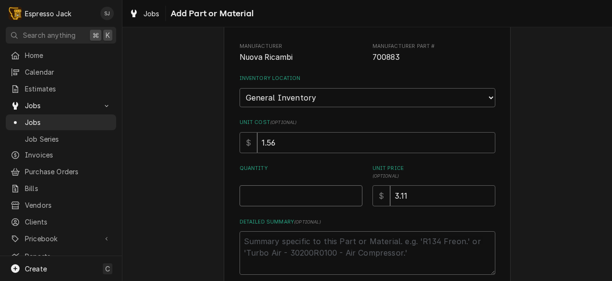
click at [256, 195] on input "Quantity" at bounding box center [300, 195] width 123 height 21
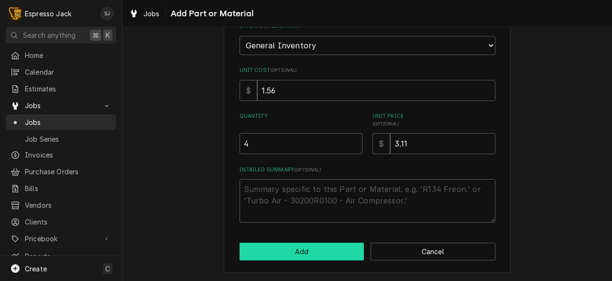
click at [297, 248] on button "Add" at bounding box center [301, 251] width 125 height 18
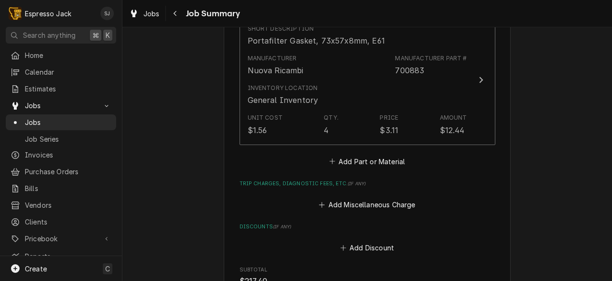
scroll to position [632, 0]
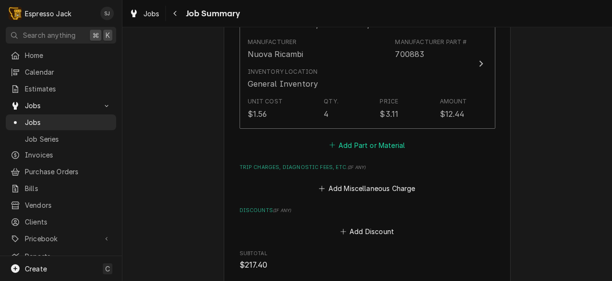
click at [351, 142] on button "Add Part or Material" at bounding box center [366, 144] width 79 height 13
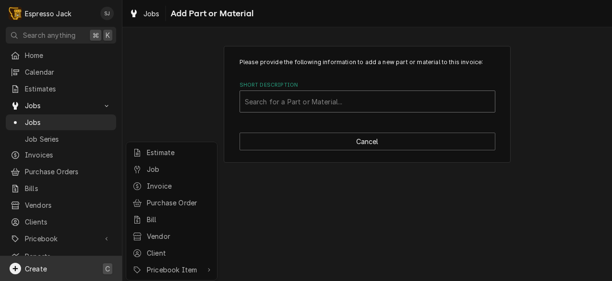
click at [327, 102] on html "E Espresso Jack SJ Search anything ⌘ K Home Calendar Estimates Jobs Jobs Job Se…" at bounding box center [306, 140] width 612 height 281
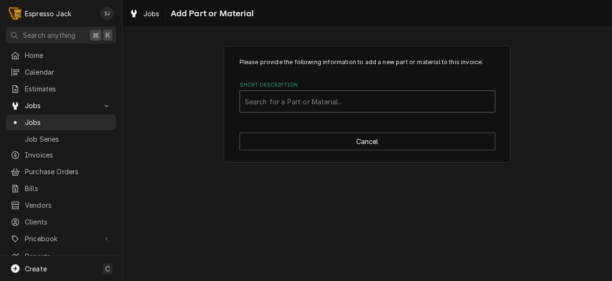
click at [327, 102] on div "Short Description" at bounding box center [367, 101] width 245 height 17
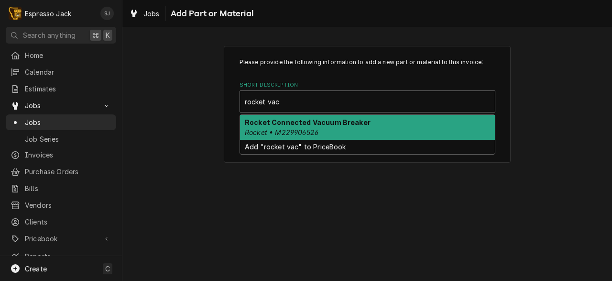
click at [286, 129] on em "Rocket • M229906526" at bounding box center [282, 132] width 74 height 8
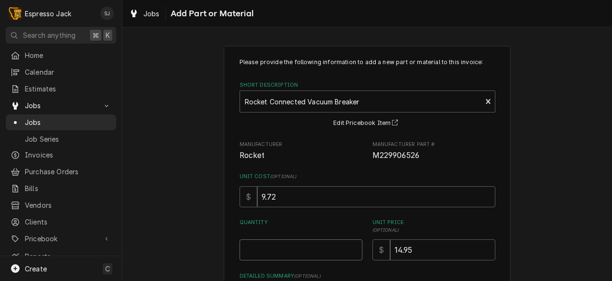
click at [260, 260] on input "Quantity" at bounding box center [300, 249] width 123 height 21
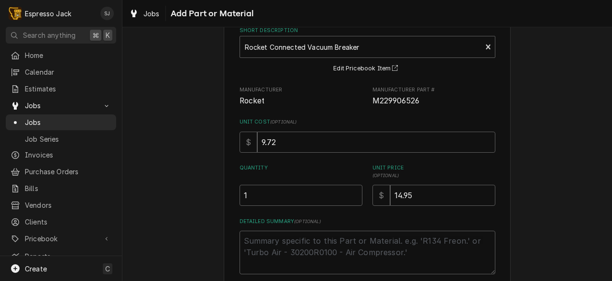
scroll to position [107, 0]
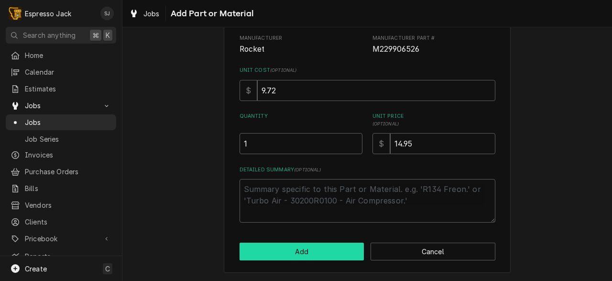
click at [273, 252] on button "Add" at bounding box center [301, 251] width 125 height 18
